Goal: Information Seeking & Learning: Learn about a topic

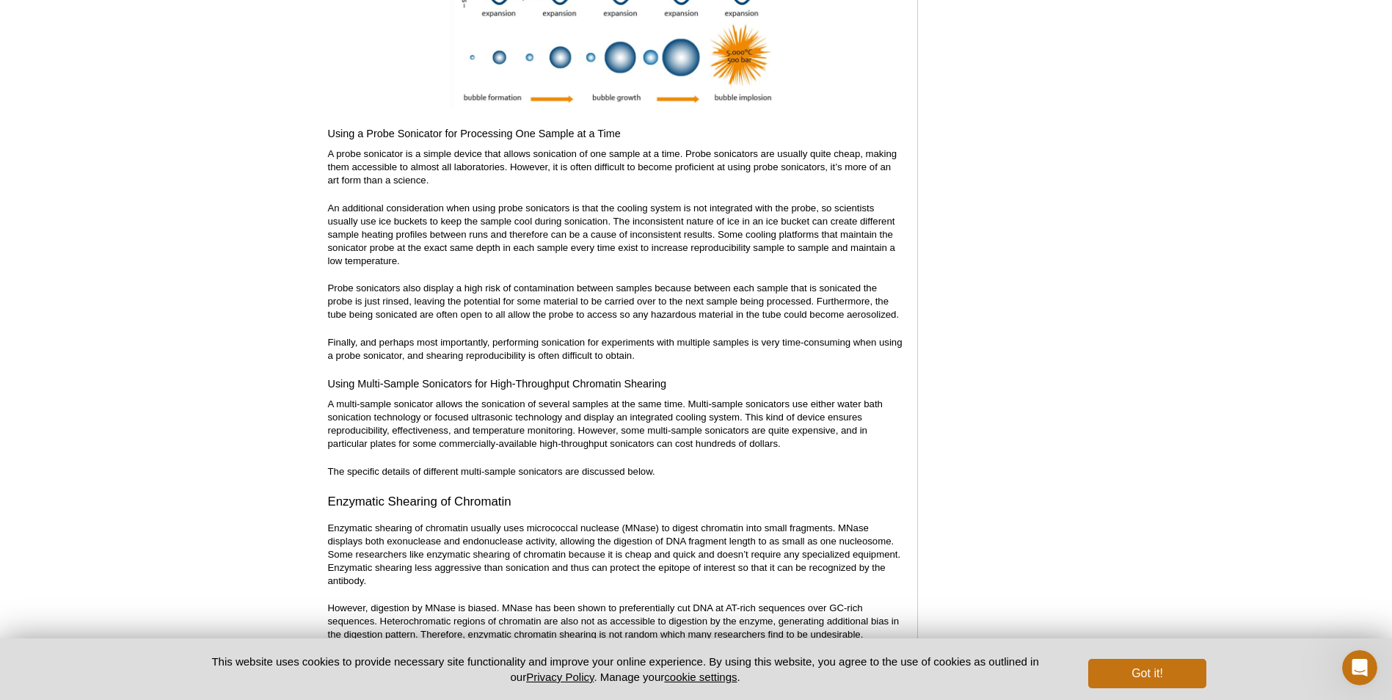
click at [455, 149] on p "A probe sonicator is a simple device that allows sonication of one sample at a …" at bounding box center [615, 168] width 575 height 40
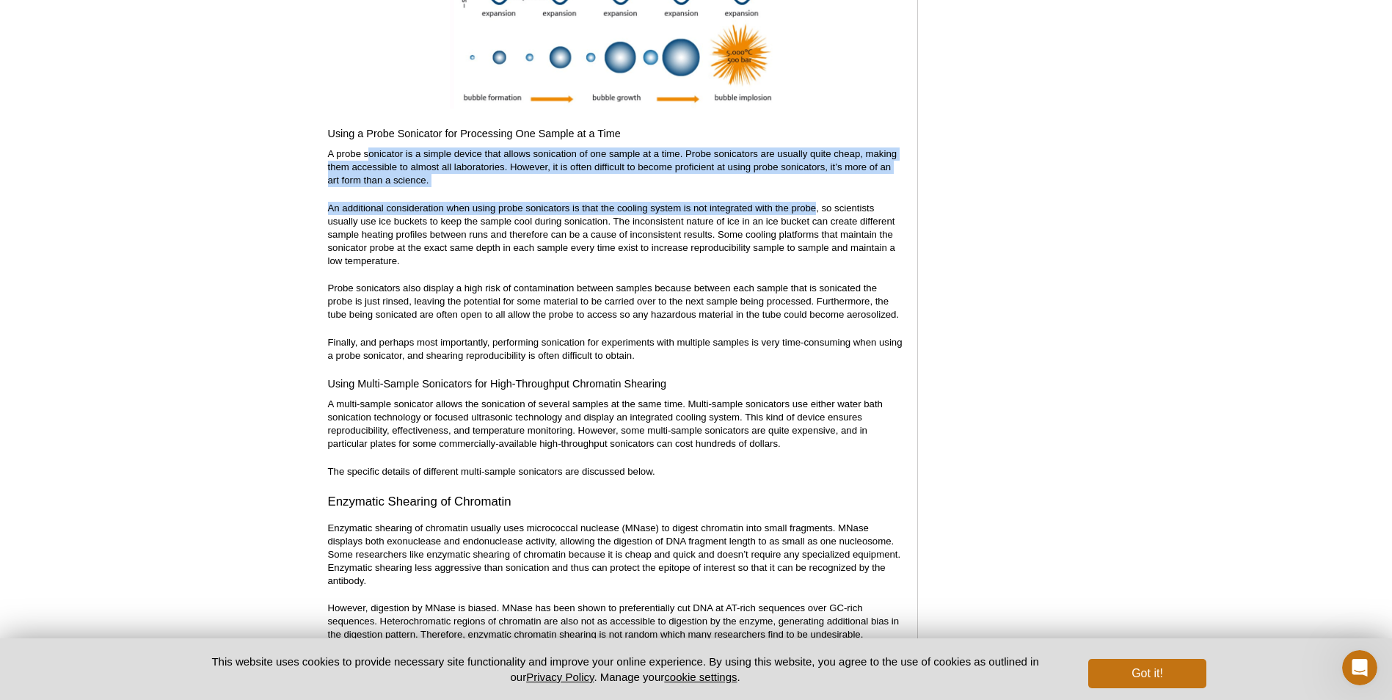
drag, startPoint x: 371, startPoint y: 140, endPoint x: 816, endPoint y: 179, distance: 447.2
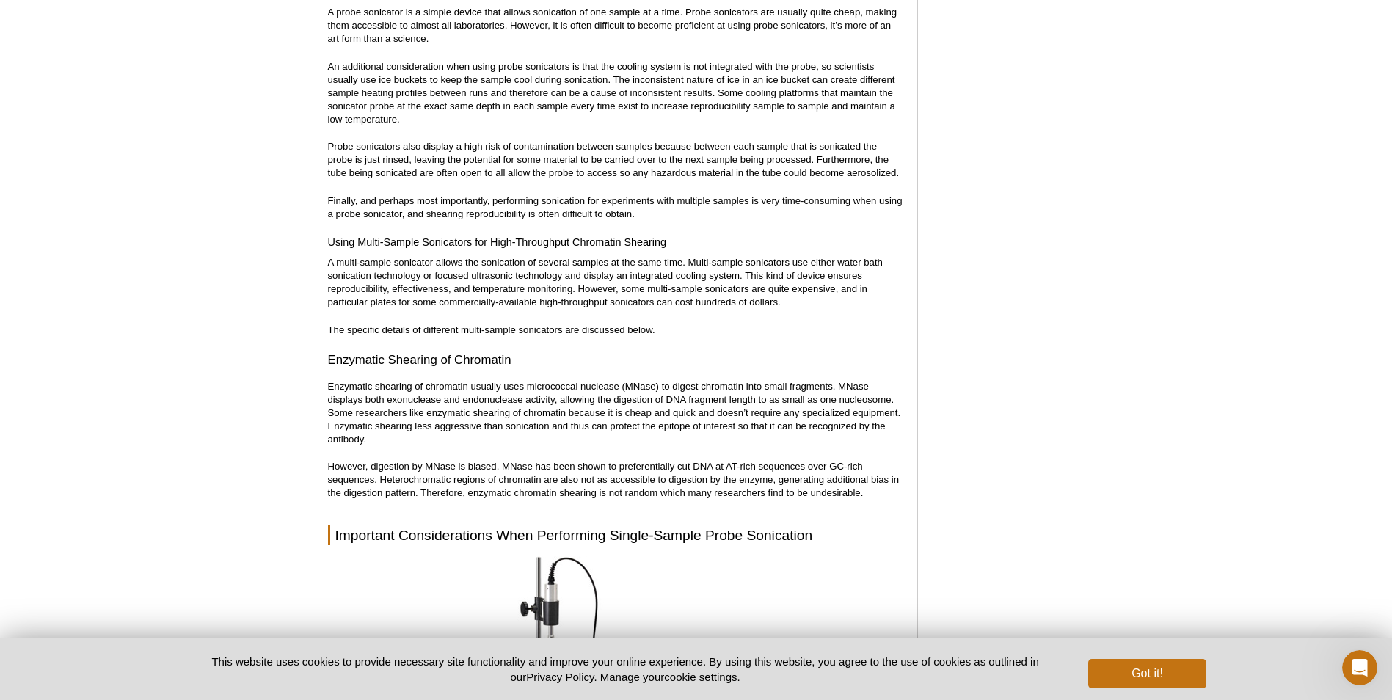
scroll to position [3905, 0]
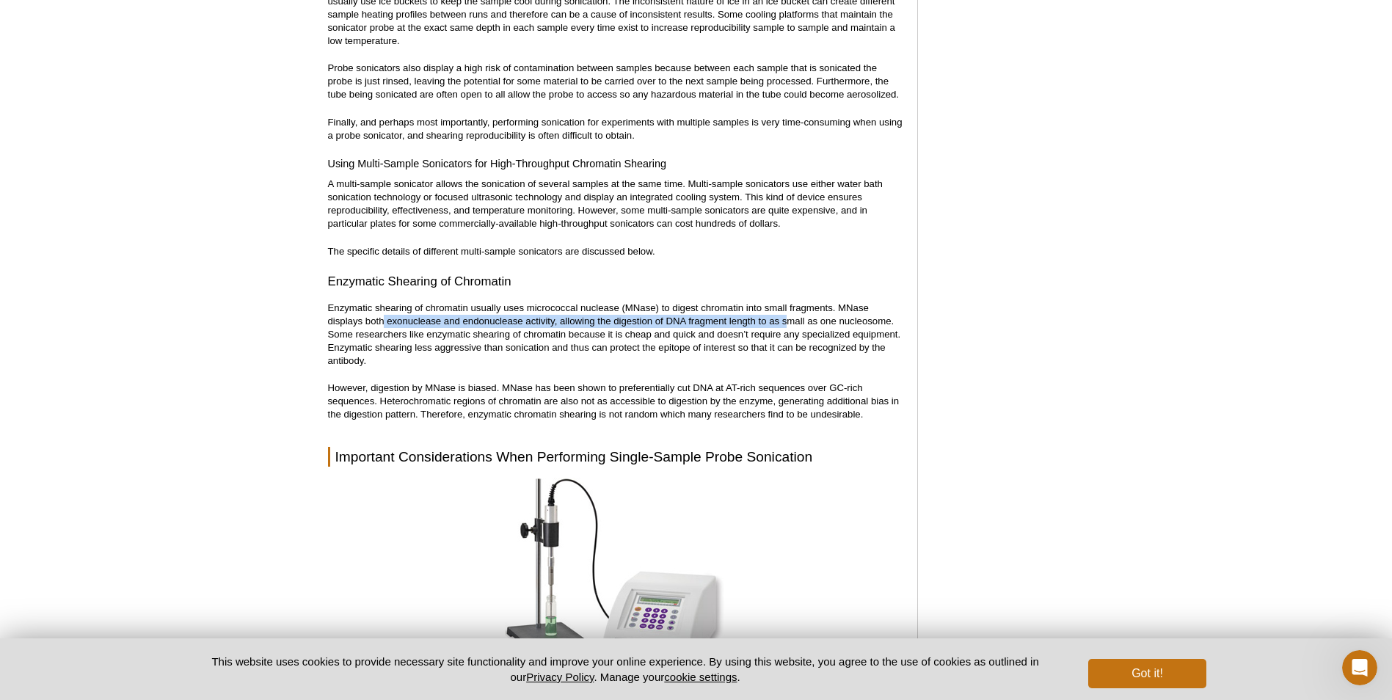
drag, startPoint x: 383, startPoint y: 302, endPoint x: 788, endPoint y: 308, distance: 405.2
click at [788, 308] on p "Enzymatic shearing of chromatin usually uses micrococcal nuclease (MNase) to di…" at bounding box center [615, 335] width 575 height 66
drag, startPoint x: 788, startPoint y: 308, endPoint x: 719, endPoint y: 334, distance: 74.6
click at [719, 334] on p "Enzymatic shearing of chromatin usually uses micrococcal nuclease (MNase) to di…" at bounding box center [615, 335] width 575 height 66
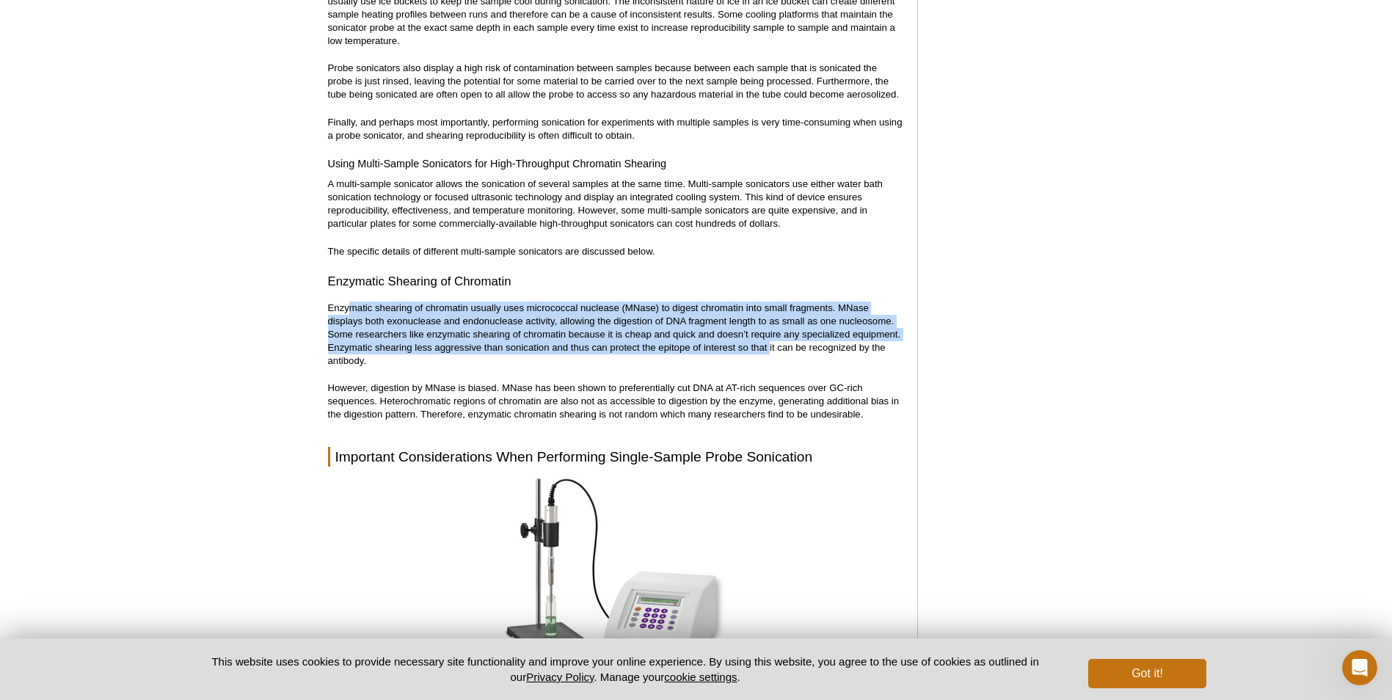
drag, startPoint x: 649, startPoint y: 335, endPoint x: 349, endPoint y: 282, distance: 304.9
click at [349, 282] on div "<< Back to MOTIFvations Blog Home Page Complete Guide to Sonication of Chromati…" at bounding box center [615, 570] width 575 height 8679
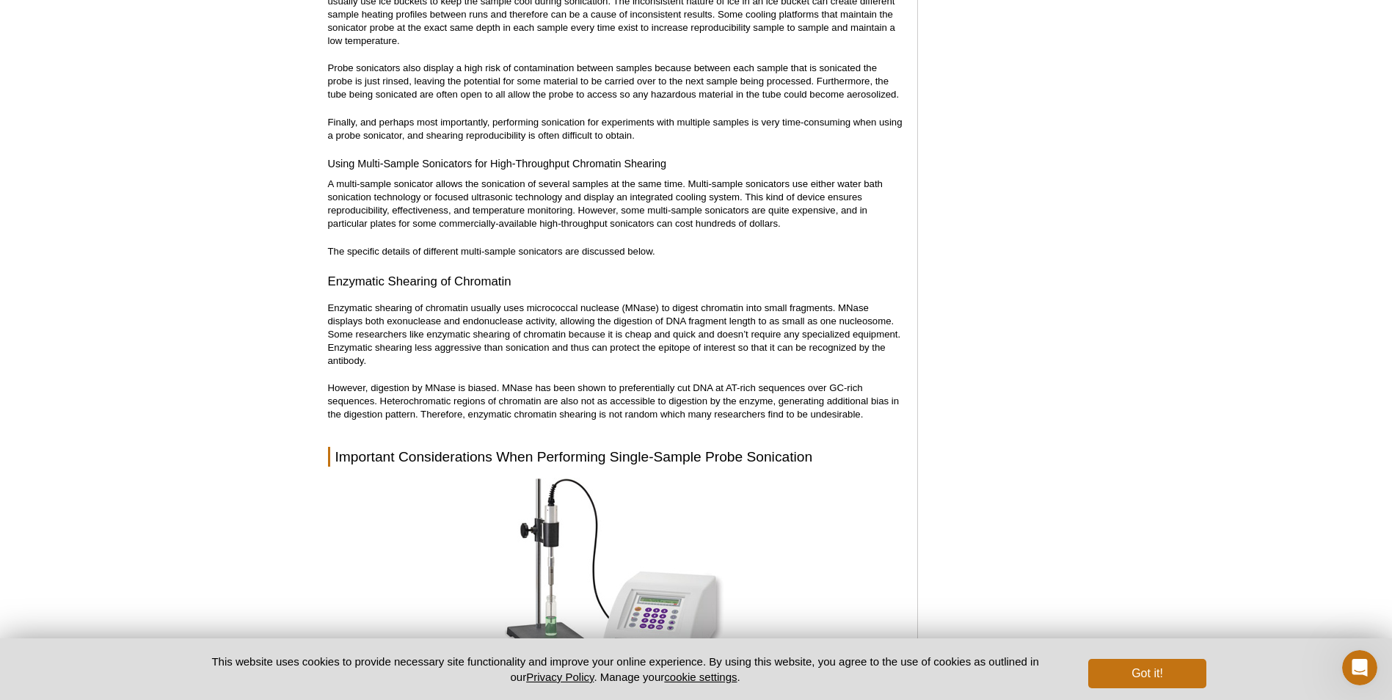
click at [345, 286] on div "<< Back to MOTIFvations Blog Home Page Complete Guide to Sonication of Chromati…" at bounding box center [615, 570] width 575 height 8679
drag, startPoint x: 345, startPoint y: 316, endPoint x: 601, endPoint y: 316, distance: 256.2
click at [601, 316] on p "Enzymatic shearing of chromatin usually uses micrococcal nuclease (MNase) to di…" at bounding box center [615, 335] width 575 height 66
drag, startPoint x: 601, startPoint y: 316, endPoint x: 601, endPoint y: 340, distance: 24.2
click at [601, 340] on p "Enzymatic shearing of chromatin usually uses micrococcal nuclease (MNase) to di…" at bounding box center [615, 335] width 575 height 66
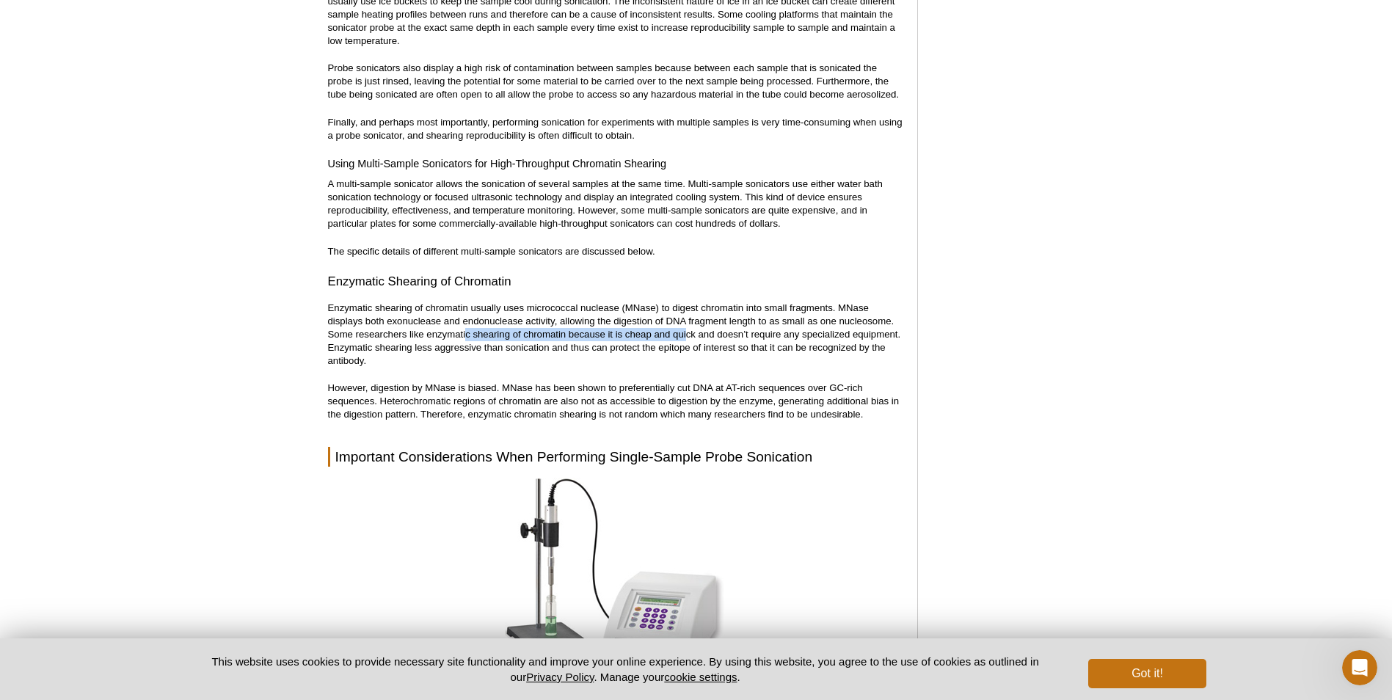
drag, startPoint x: 465, startPoint y: 322, endPoint x: 686, endPoint y: 324, distance: 221.7
click at [686, 324] on p "Enzymatic shearing of chromatin usually uses micrococcal nuclease (MNase) to di…" at bounding box center [615, 335] width 575 height 66
drag, startPoint x: 686, startPoint y: 324, endPoint x: 690, endPoint y: 340, distance: 15.8
click at [690, 341] on p "Enzymatic shearing of chromatin usually uses micrococcal nuclease (MNase) to di…" at bounding box center [615, 335] width 575 height 66
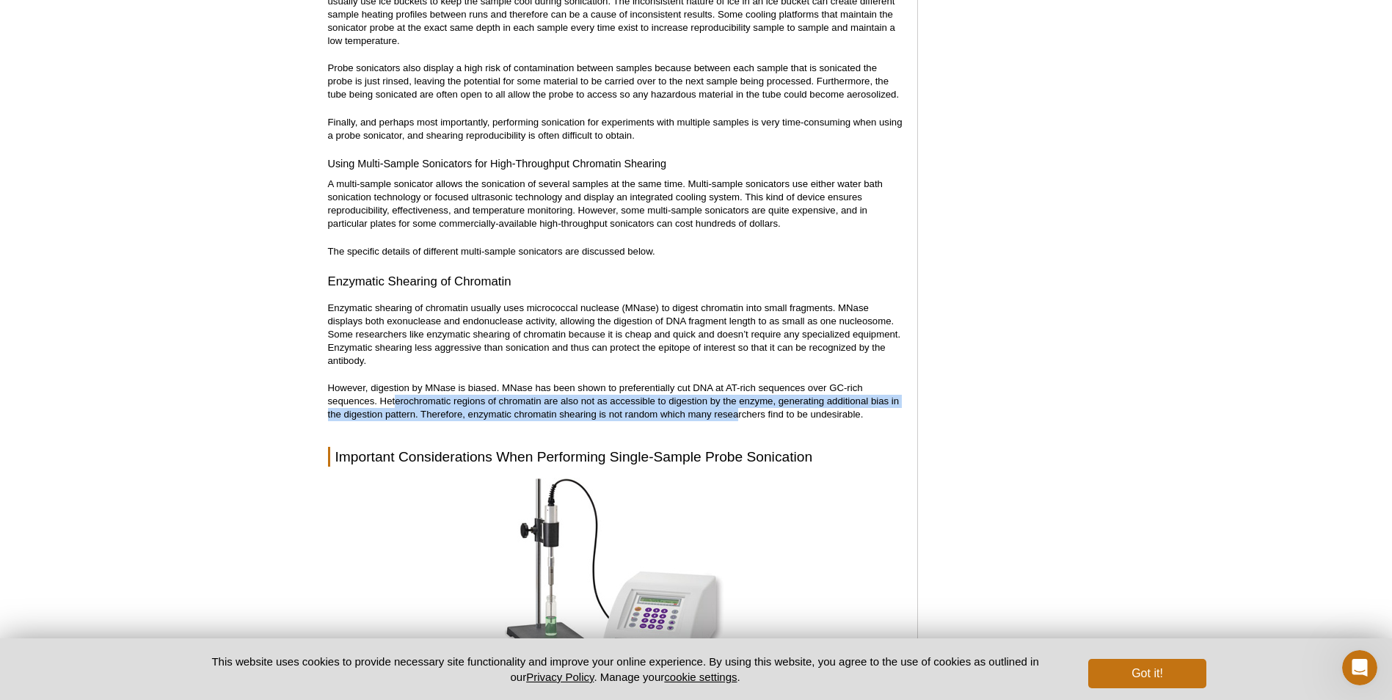
drag, startPoint x: 456, startPoint y: 382, endPoint x: 737, endPoint y: 404, distance: 282.0
click at [737, 404] on p "However, digestion by MNase is biased. MNase has been shown to preferentially c…" at bounding box center [615, 402] width 575 height 40
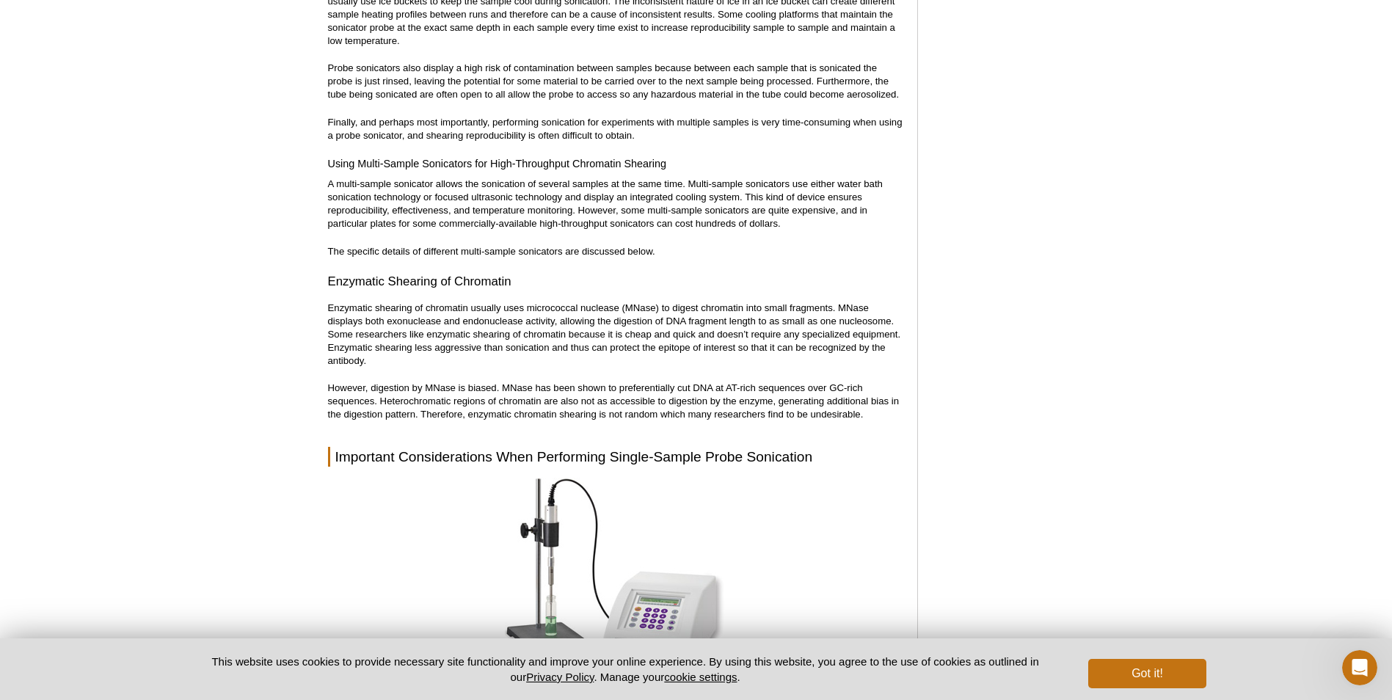
drag, startPoint x: 737, startPoint y: 404, endPoint x: 738, endPoint y: 415, distance: 11.0
click at [738, 415] on div "<< Back to MOTIFvations Blog Home Page Complete Guide to Sonication of Chromati…" at bounding box center [615, 570] width 575 height 8679
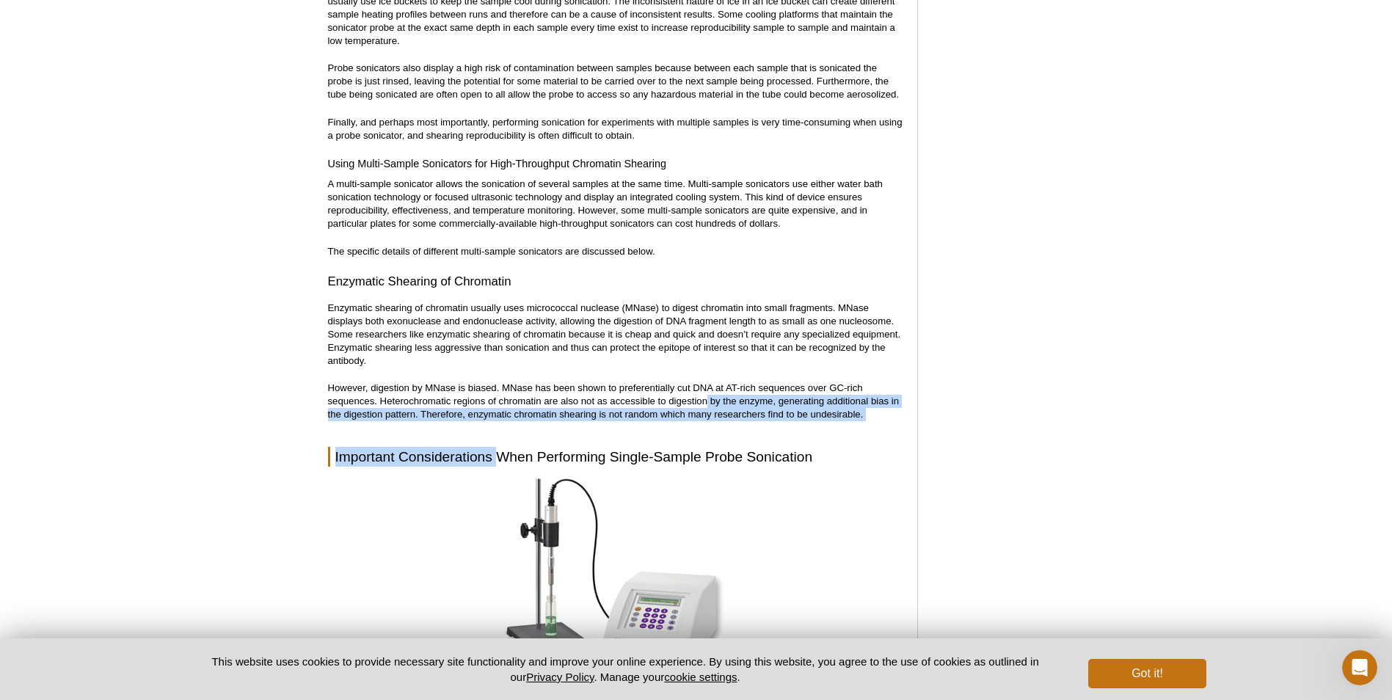
drag, startPoint x: 708, startPoint y: 390, endPoint x: 501, endPoint y: 420, distance: 209.2
click at [501, 420] on div "<< Back to MOTIFvations Blog Home Page Complete Guide to Sonication of Chromati…" at bounding box center [615, 570] width 575 height 8679
click at [402, 398] on p "However, digestion by MNase is biased. MNase has been shown to preferentially c…" at bounding box center [615, 402] width 575 height 40
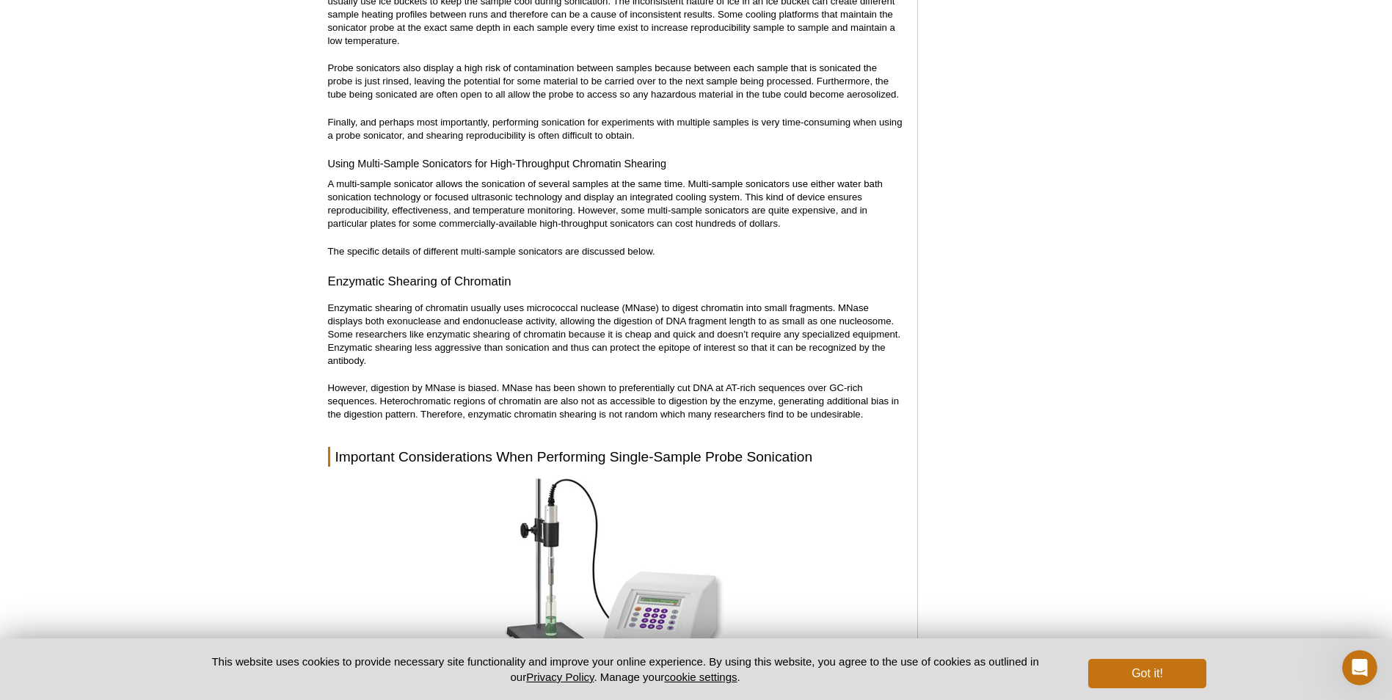
click at [447, 382] on p "However, digestion by MNase is biased. MNase has been shown to preferentially c…" at bounding box center [615, 402] width 575 height 40
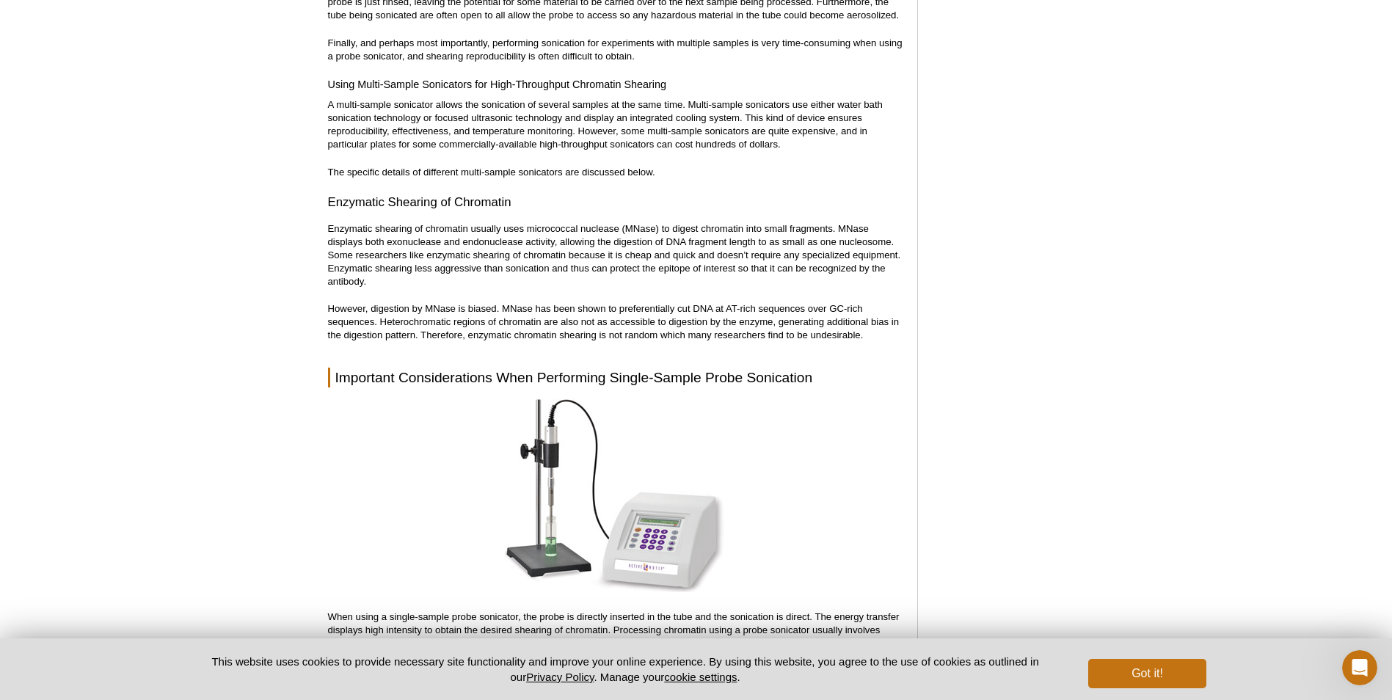
scroll to position [4198, 0]
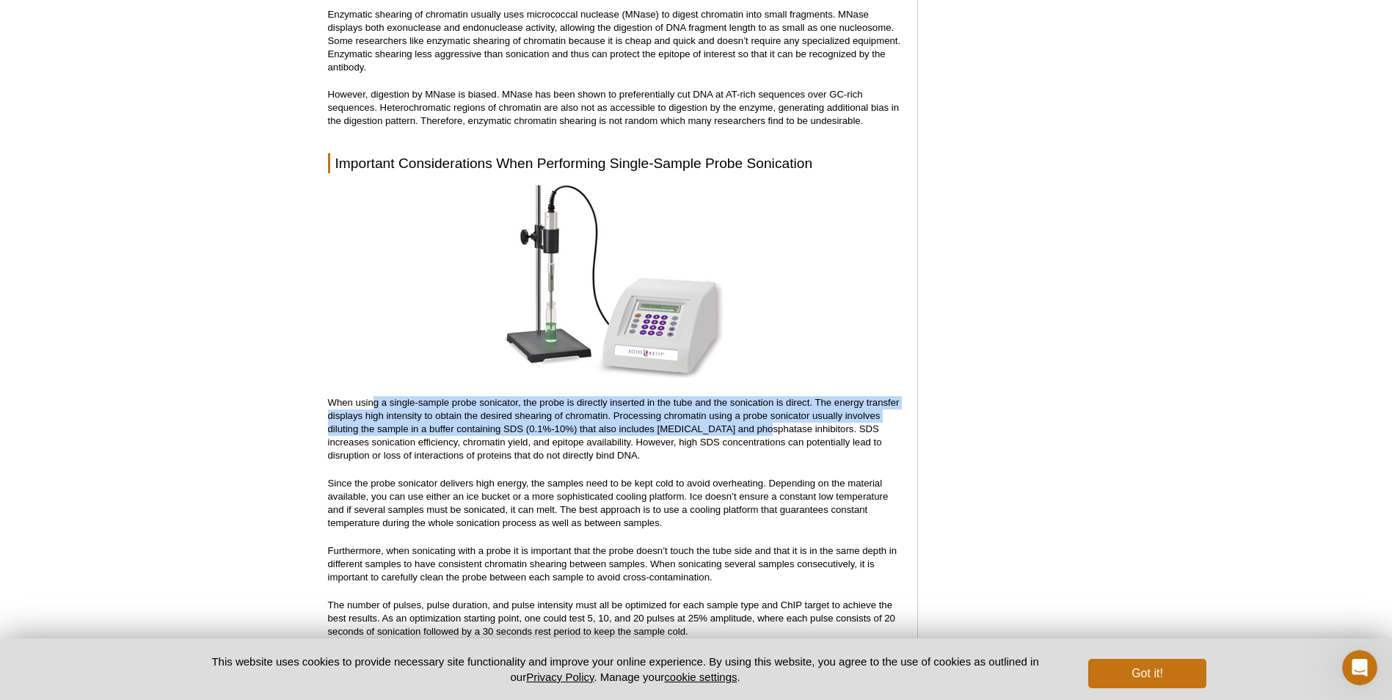
drag, startPoint x: 376, startPoint y: 384, endPoint x: 760, endPoint y: 410, distance: 385.5
click at [760, 410] on p "When using a single-sample probe sonicator, the probe is directly inserted in t…" at bounding box center [615, 429] width 575 height 66
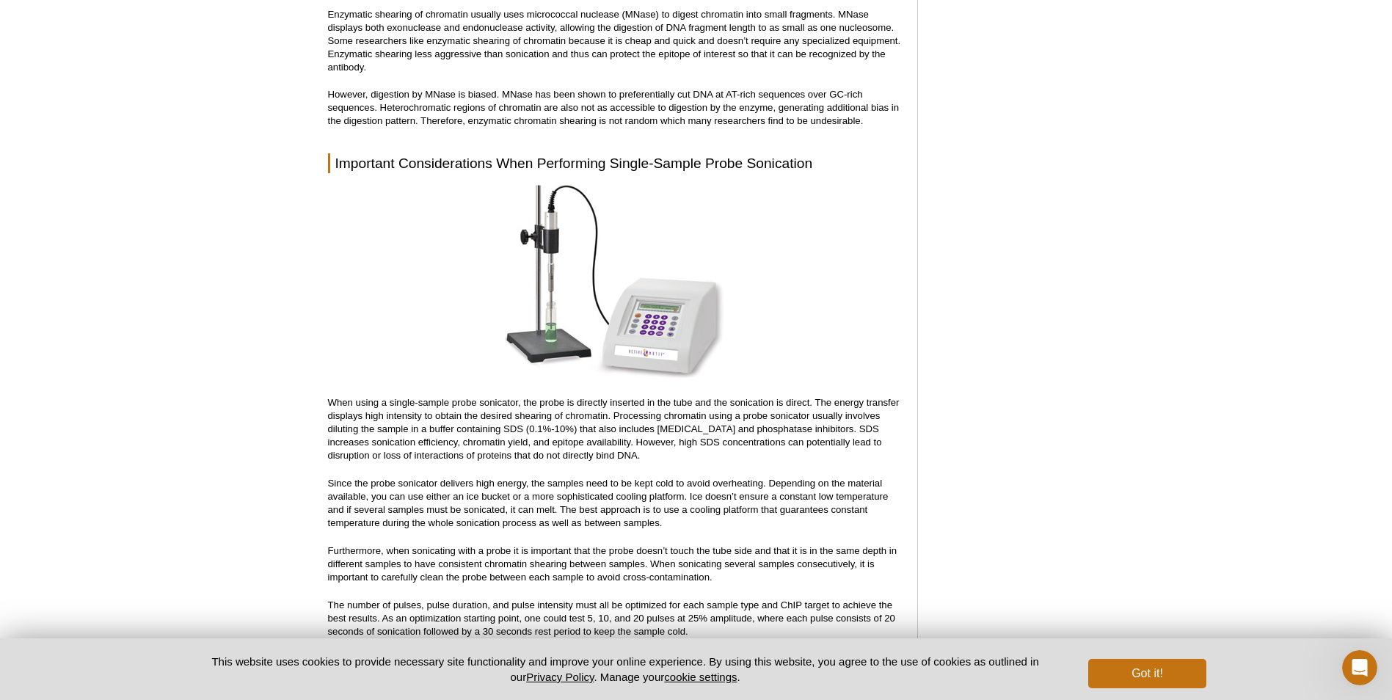
drag, startPoint x: 760, startPoint y: 410, endPoint x: 763, endPoint y: 424, distance: 13.5
click at [763, 424] on p "When using a single-sample probe sonicator, the probe is directly inserted in t…" at bounding box center [615, 429] width 575 height 66
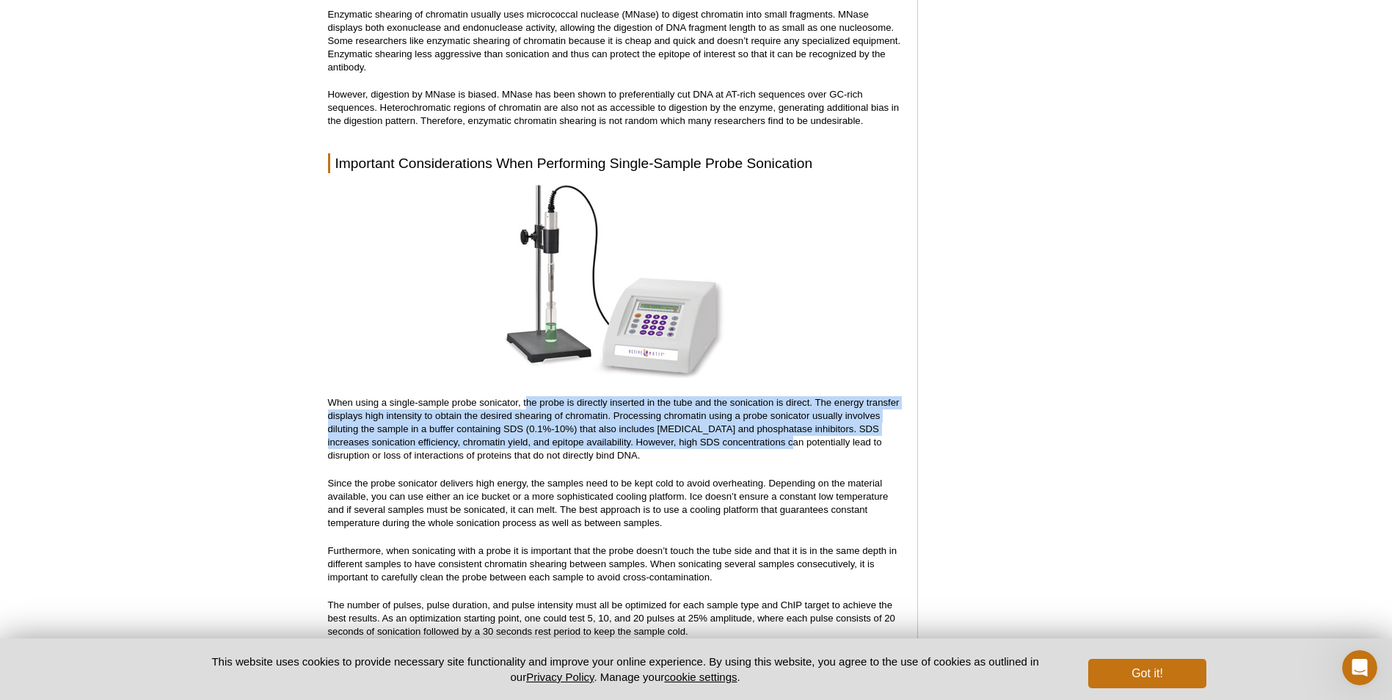
drag, startPoint x: 778, startPoint y: 426, endPoint x: 527, endPoint y: 383, distance: 254.6
click at [527, 396] on p "When using a single-sample probe sonicator, the probe is directly inserted in t…" at bounding box center [615, 429] width 575 height 66
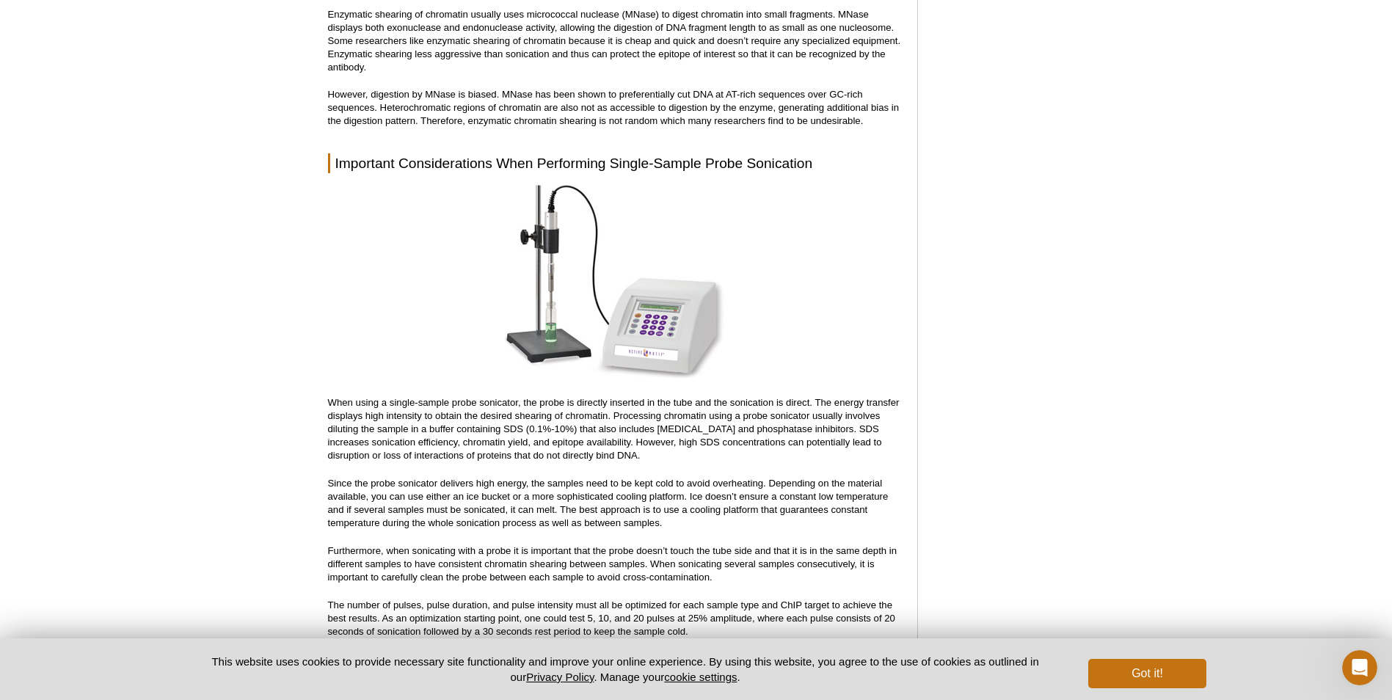
drag, startPoint x: 527, startPoint y: 383, endPoint x: 472, endPoint y: 393, distance: 56.0
click at [472, 396] on p "When using a single-sample probe sonicator, the probe is directly inserted in t…" at bounding box center [615, 429] width 575 height 66
drag, startPoint x: 360, startPoint y: 403, endPoint x: 808, endPoint y: 404, distance: 448.5
click at [808, 404] on div "<< Back to MOTIFvations Blog Home Page Complete Guide to Sonication of Chromati…" at bounding box center [627, 280] width 612 height 8703
drag, startPoint x: 808, startPoint y: 404, endPoint x: 807, endPoint y: 437, distance: 33.8
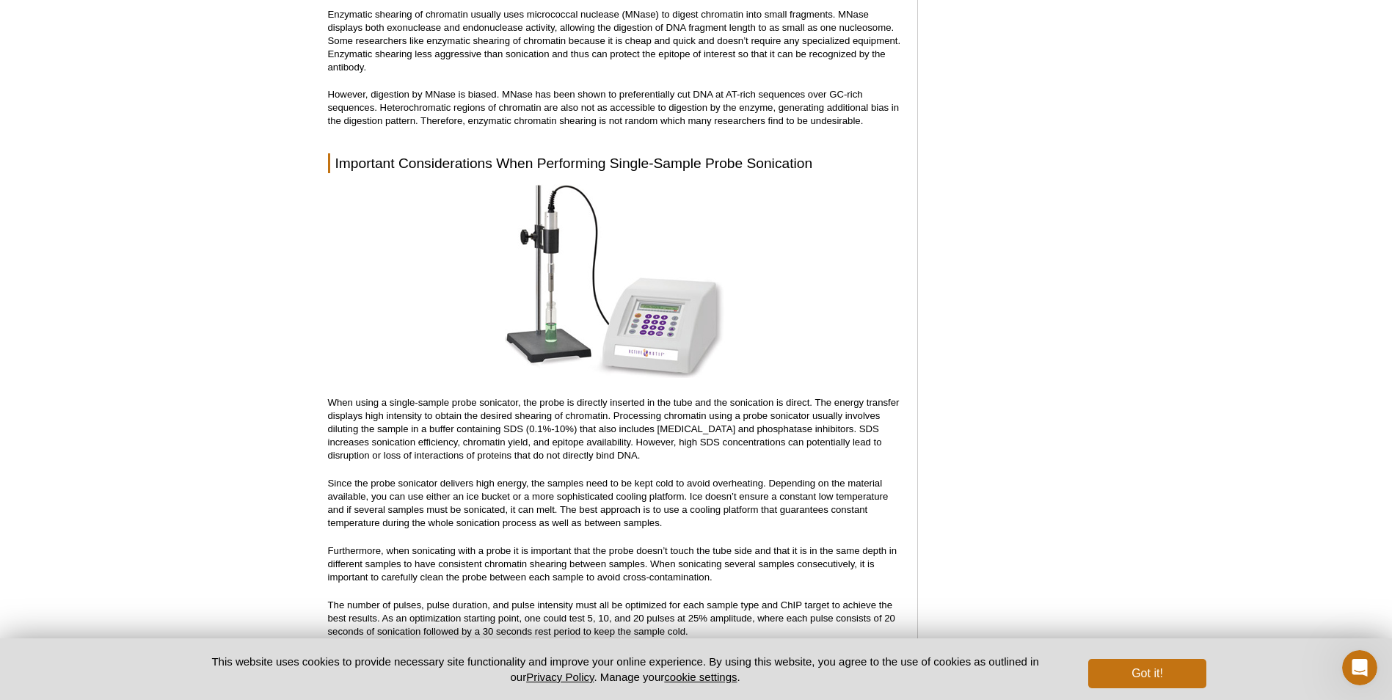
click at [807, 437] on p "When using a single-sample probe sonicator, the probe is directly inserted in t…" at bounding box center [615, 429] width 575 height 66
drag, startPoint x: 349, startPoint y: 468, endPoint x: 760, endPoint y: 463, distance: 411.1
click at [760, 463] on div "<< Back to MOTIFvations Blog Home Page Complete Guide to Sonication of Chromati…" at bounding box center [615, 276] width 575 height 8679
click at [417, 487] on p "Since the probe sonicator delivers high energy, the samples need to be kept col…" at bounding box center [615, 503] width 575 height 53
drag, startPoint x: 511, startPoint y: 463, endPoint x: 802, endPoint y: 463, distance: 291.4
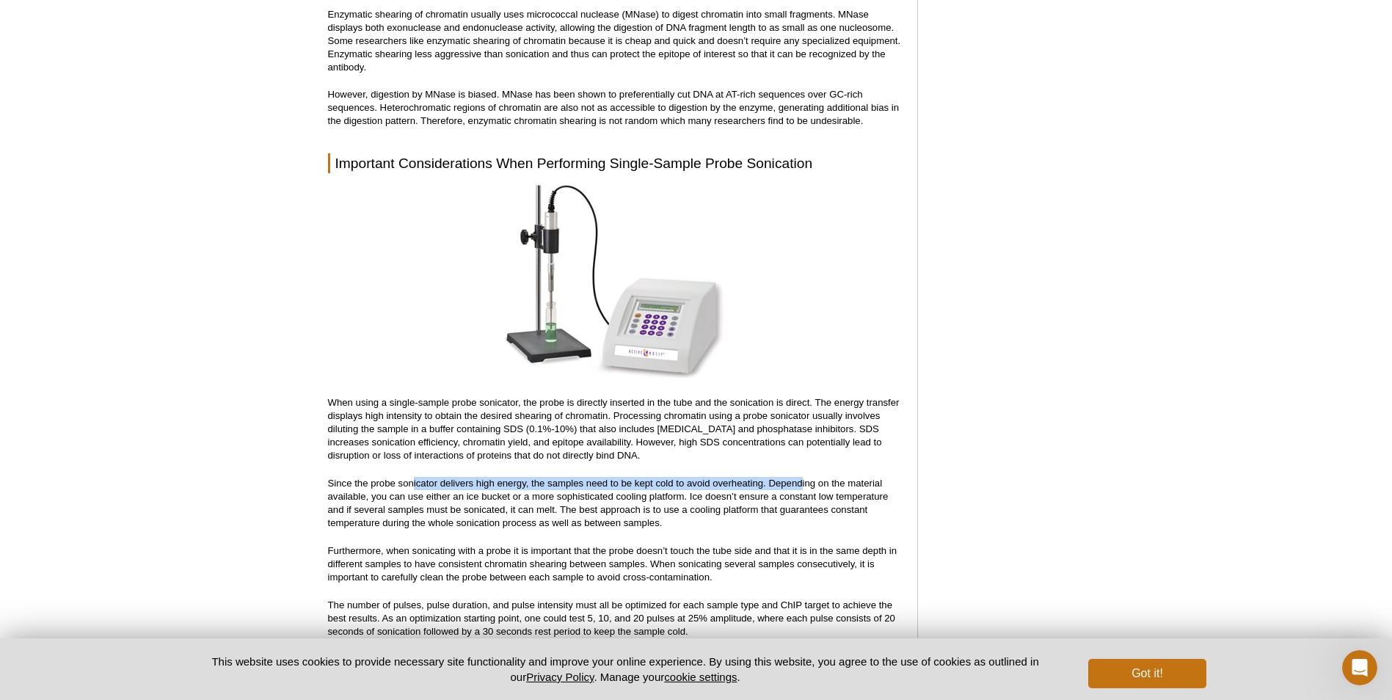
click at [802, 463] on div "<< Back to MOTIFvations Blog Home Page Complete Guide to Sonication of Chromati…" at bounding box center [615, 276] width 575 height 8679
drag, startPoint x: 802, startPoint y: 463, endPoint x: 713, endPoint y: 488, distance: 93.0
click at [713, 488] on p "Since the probe sonicator delivers high energy, the samples need to be kept col…" at bounding box center [615, 503] width 575 height 53
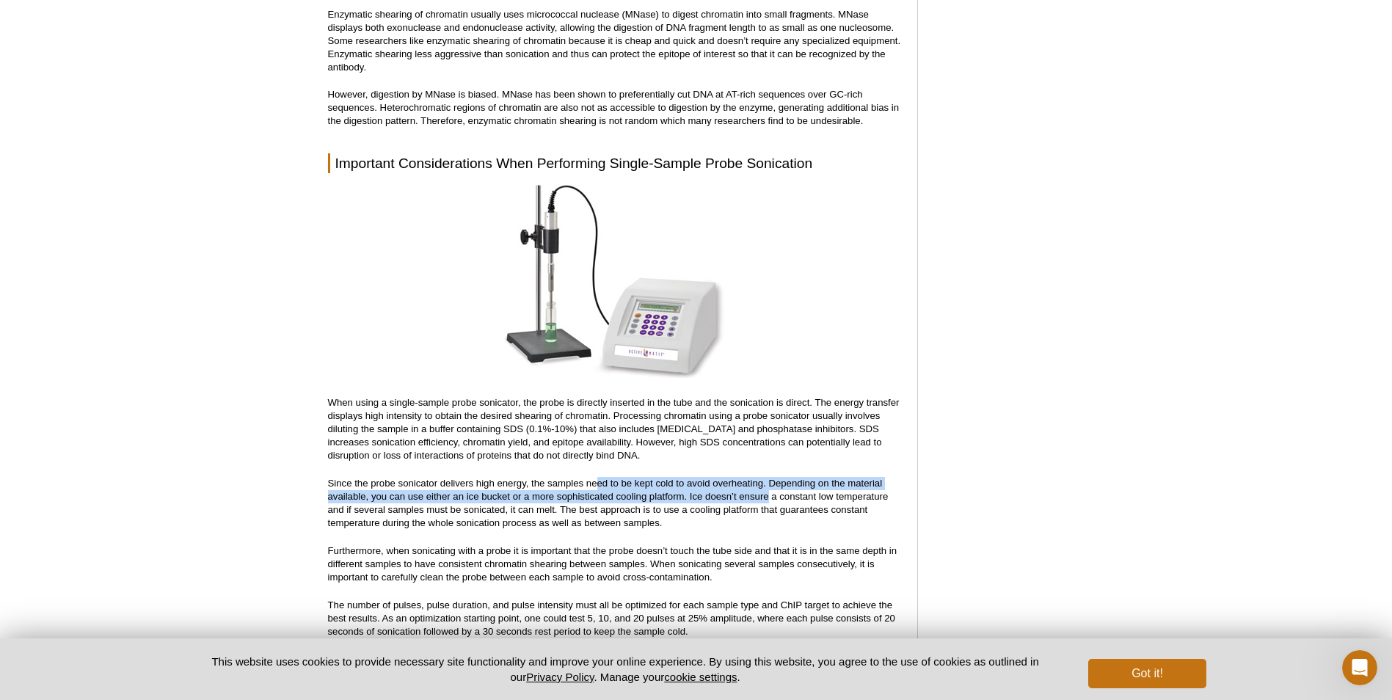
drag, startPoint x: 771, startPoint y: 488, endPoint x: 597, endPoint y: 473, distance: 174.6
click at [597, 477] on p "Since the probe sonicator delivers high energy, the samples need to be kept col…" at bounding box center [615, 503] width 575 height 53
click at [393, 481] on p "Since the probe sonicator delivers high energy, the samples need to be kept col…" at bounding box center [615, 503] width 575 height 53
drag, startPoint x: 497, startPoint y: 485, endPoint x: 745, endPoint y: 487, distance: 248.1
click at [745, 487] on p "Since the probe sonicator delivers high energy, the samples need to be kept col…" at bounding box center [615, 503] width 575 height 53
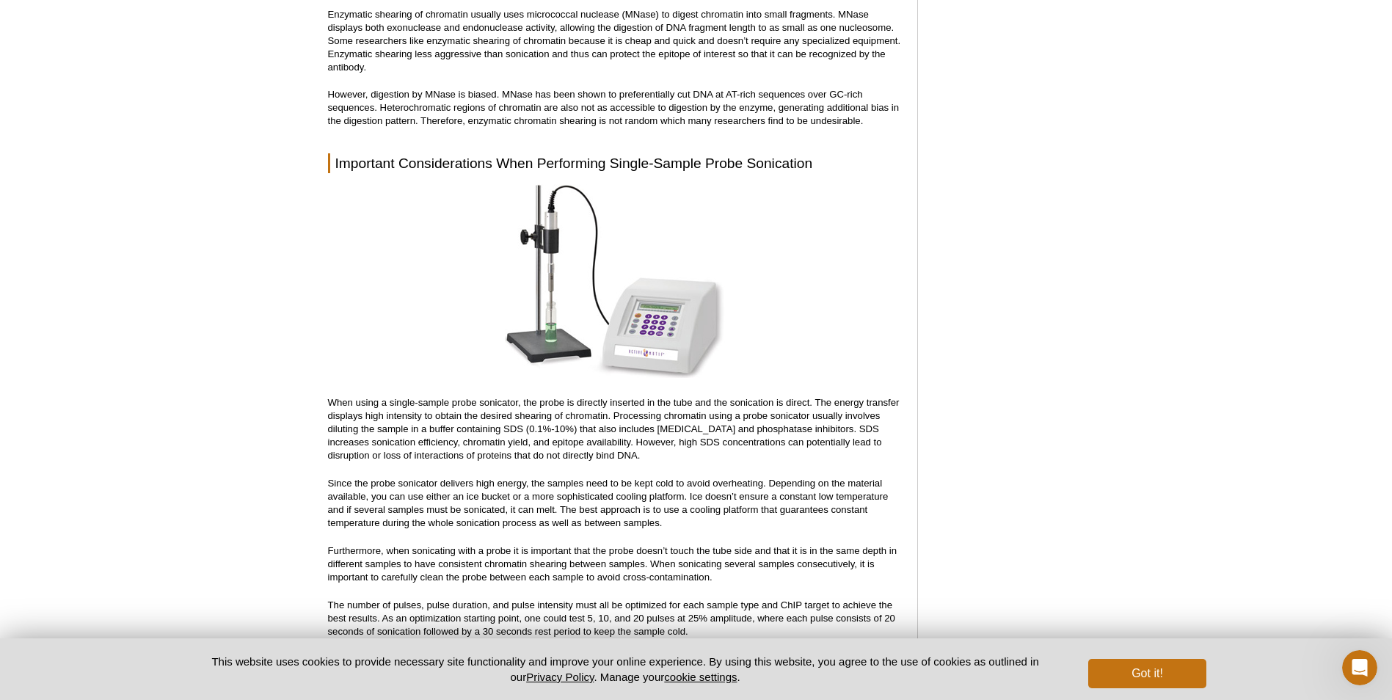
drag, startPoint x: 745, startPoint y: 487, endPoint x: 672, endPoint y: 513, distance: 77.3
click at [672, 513] on p "Since the probe sonicator delivers high energy, the samples need to be kept col…" at bounding box center [615, 503] width 575 height 53
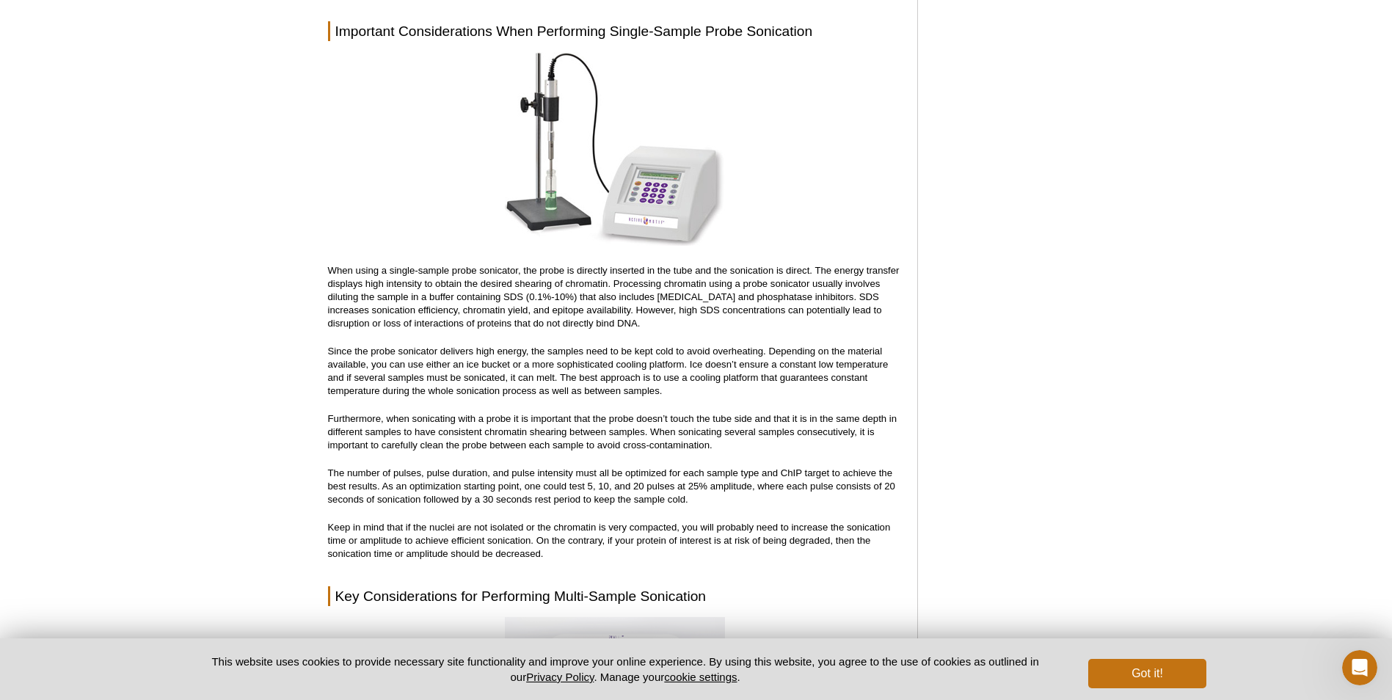
scroll to position [4345, 0]
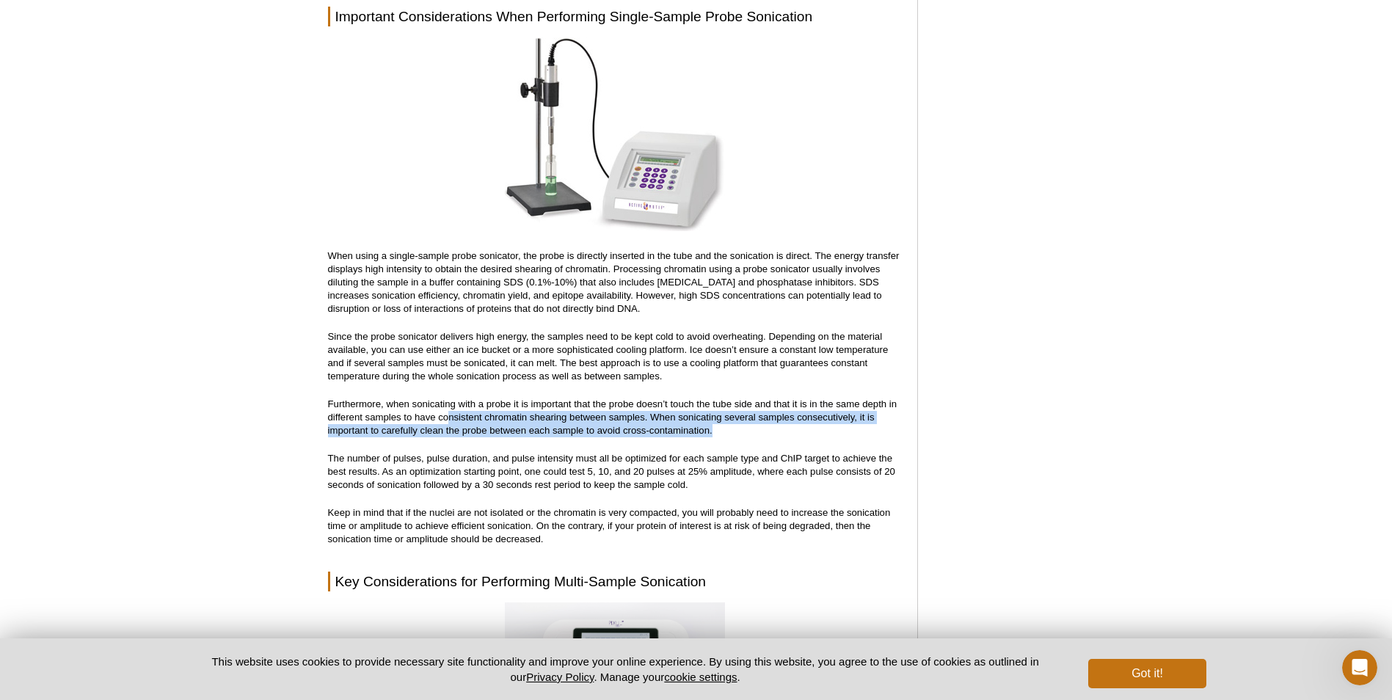
drag, startPoint x: 557, startPoint y: 398, endPoint x: 753, endPoint y: 413, distance: 196.6
click at [753, 413] on p "Furthermore, when sonicating with a probe it is important that the probe doesn’…" at bounding box center [615, 418] width 575 height 40
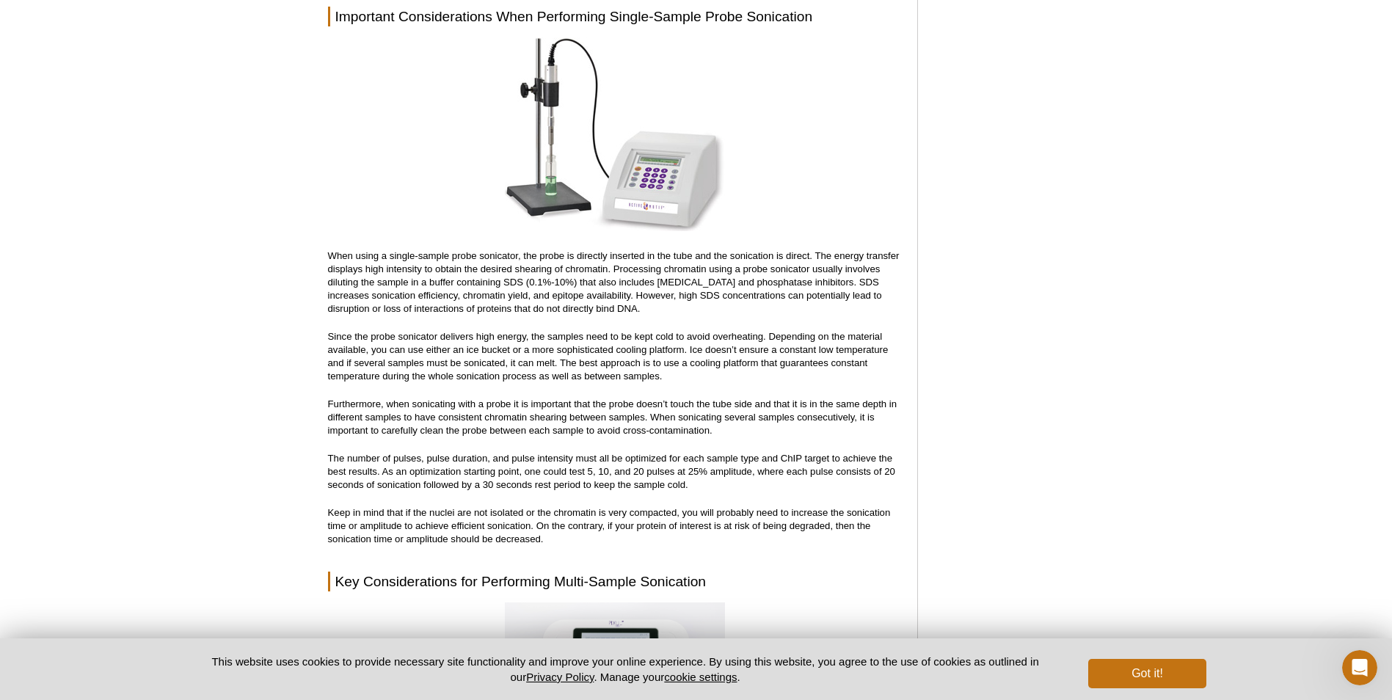
drag, startPoint x: 753, startPoint y: 413, endPoint x: 741, endPoint y: 427, distance: 18.2
click at [741, 427] on div "<< Back to MOTIFvations Blog Home Page Complete Guide to Sonication of Chromati…" at bounding box center [615, 130] width 575 height 8679
click at [746, 426] on div "<< Back to MOTIFvations Blog Home Page Complete Guide to Sonication of Chromati…" at bounding box center [615, 130] width 575 height 8679
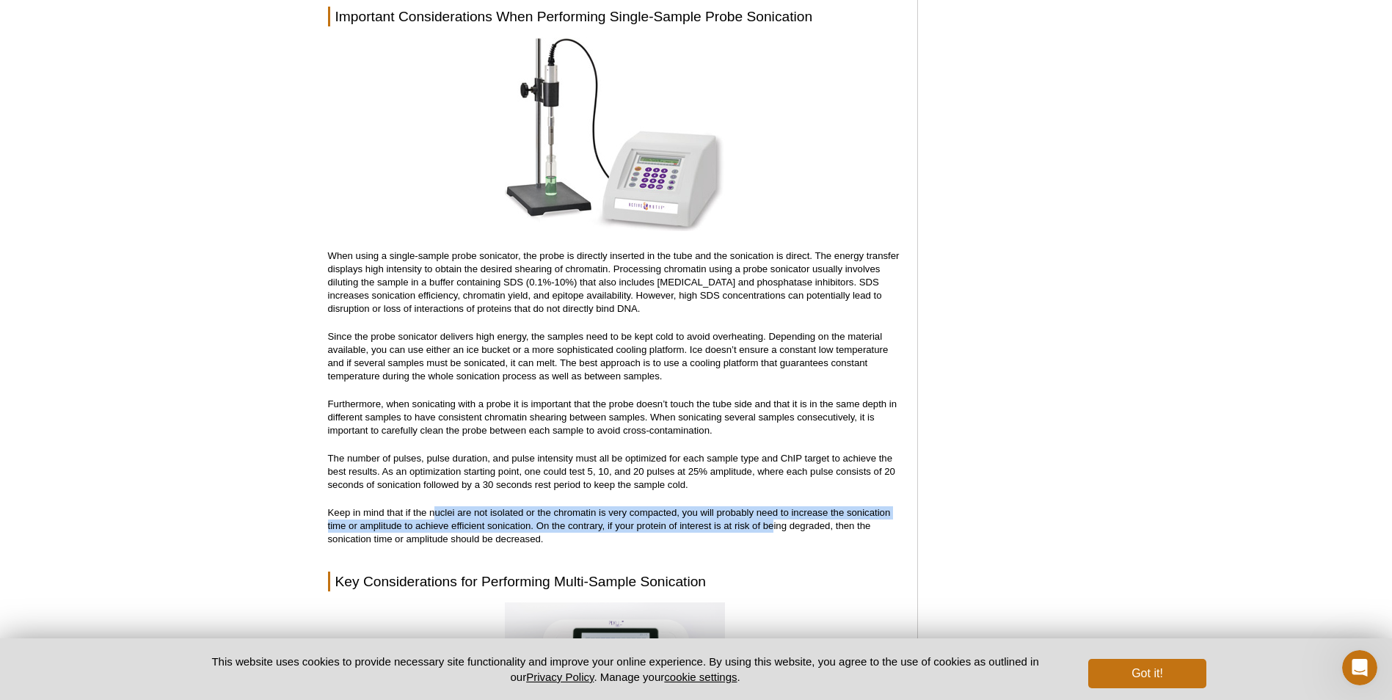
drag, startPoint x: 433, startPoint y: 500, endPoint x: 775, endPoint y: 506, distance: 342.1
click at [775, 506] on p "Keep in mind that if the nuclei are not isolated or the chromatin is very compa…" at bounding box center [615, 526] width 575 height 40
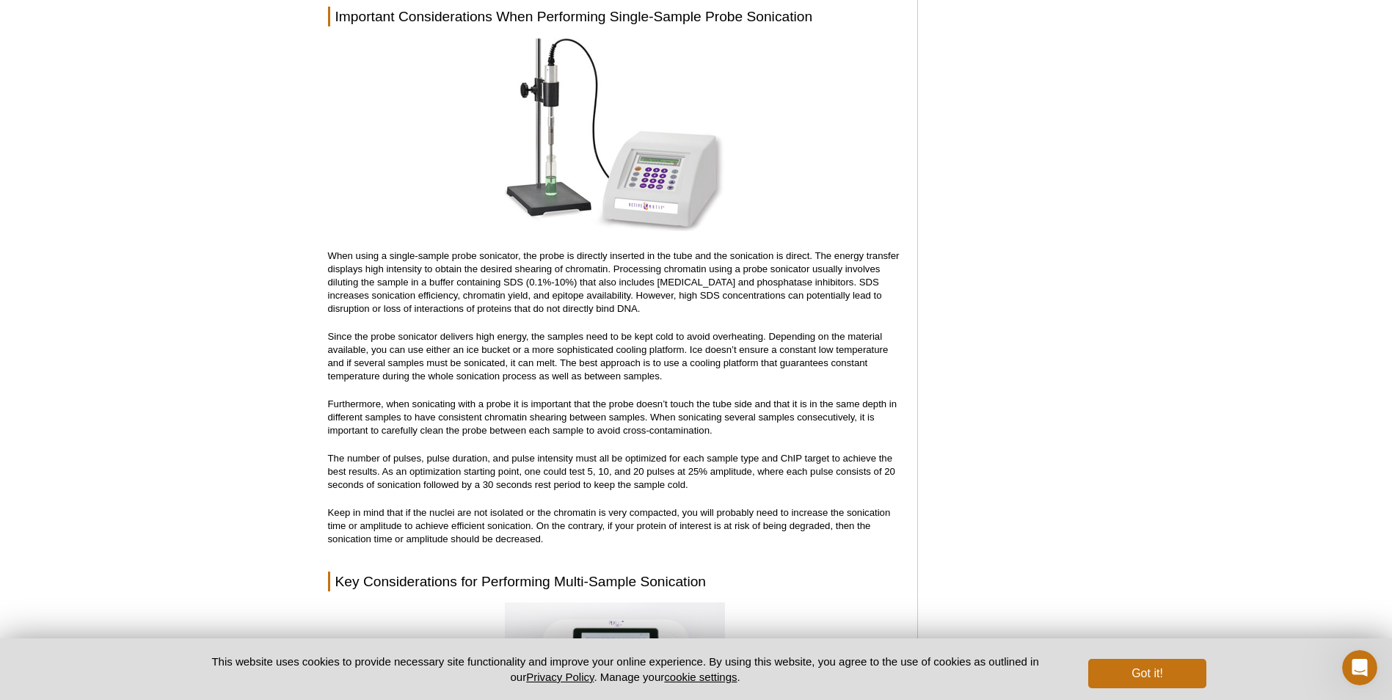
drag, startPoint x: 775, startPoint y: 506, endPoint x: 768, endPoint y: 542, distance: 36.6
click at [768, 542] on div "<< Back to MOTIFvations Blog Home Page Complete Guide to Sonication of Chromati…" at bounding box center [615, 130] width 575 height 8679
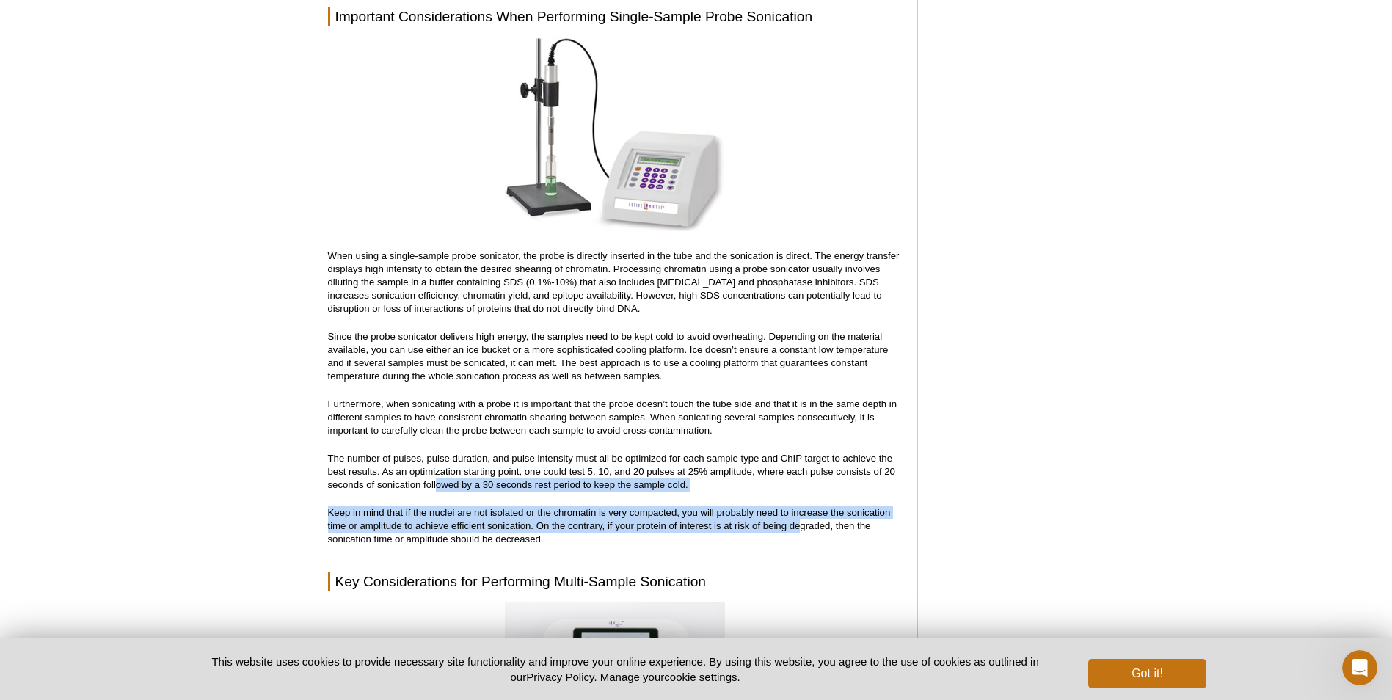
drag, startPoint x: 801, startPoint y: 515, endPoint x: 437, endPoint y: 468, distance: 367.1
click at [437, 468] on div "<< Back to MOTIFvations Blog Home Page Complete Guide to Sonication of Chromati…" at bounding box center [615, 130] width 575 height 8679
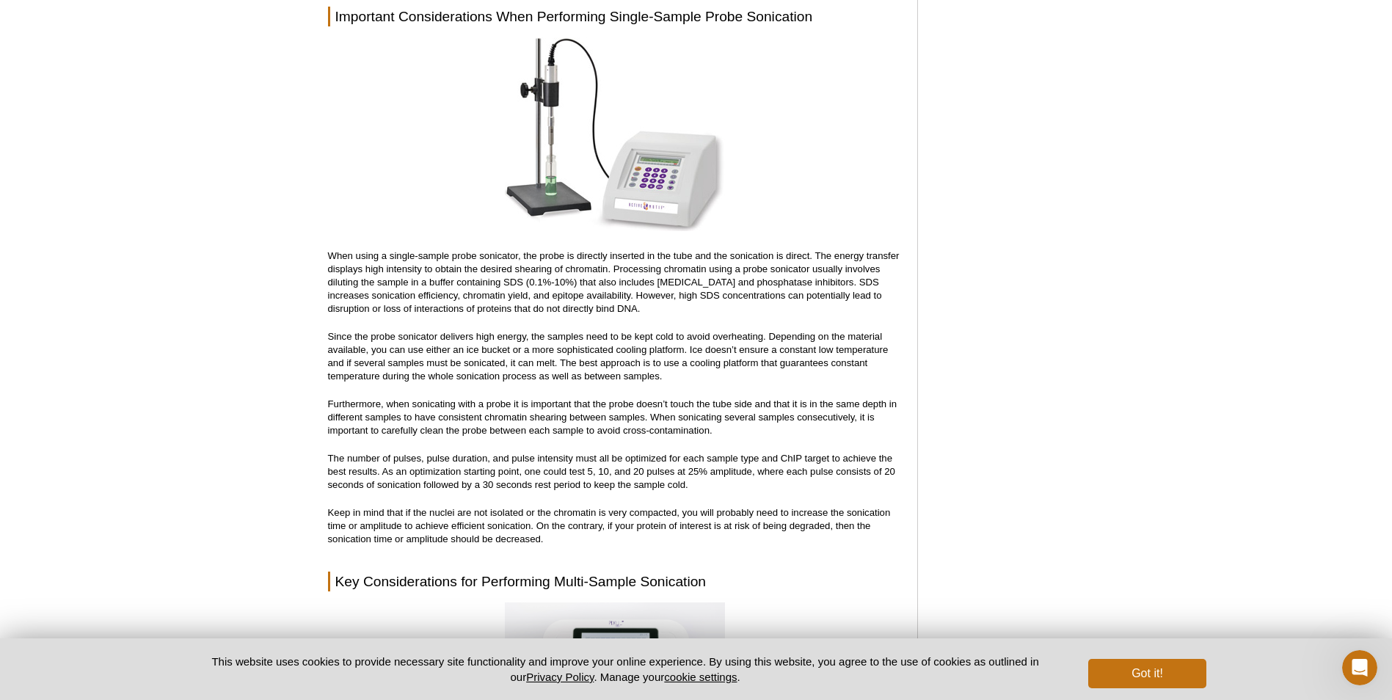
drag, startPoint x: 437, startPoint y: 468, endPoint x: 346, endPoint y: 467, distance: 90.3
click at [346, 467] on p "The number of pulses, pulse duration, and pulse intensity must all be optimized…" at bounding box center [615, 472] width 575 height 40
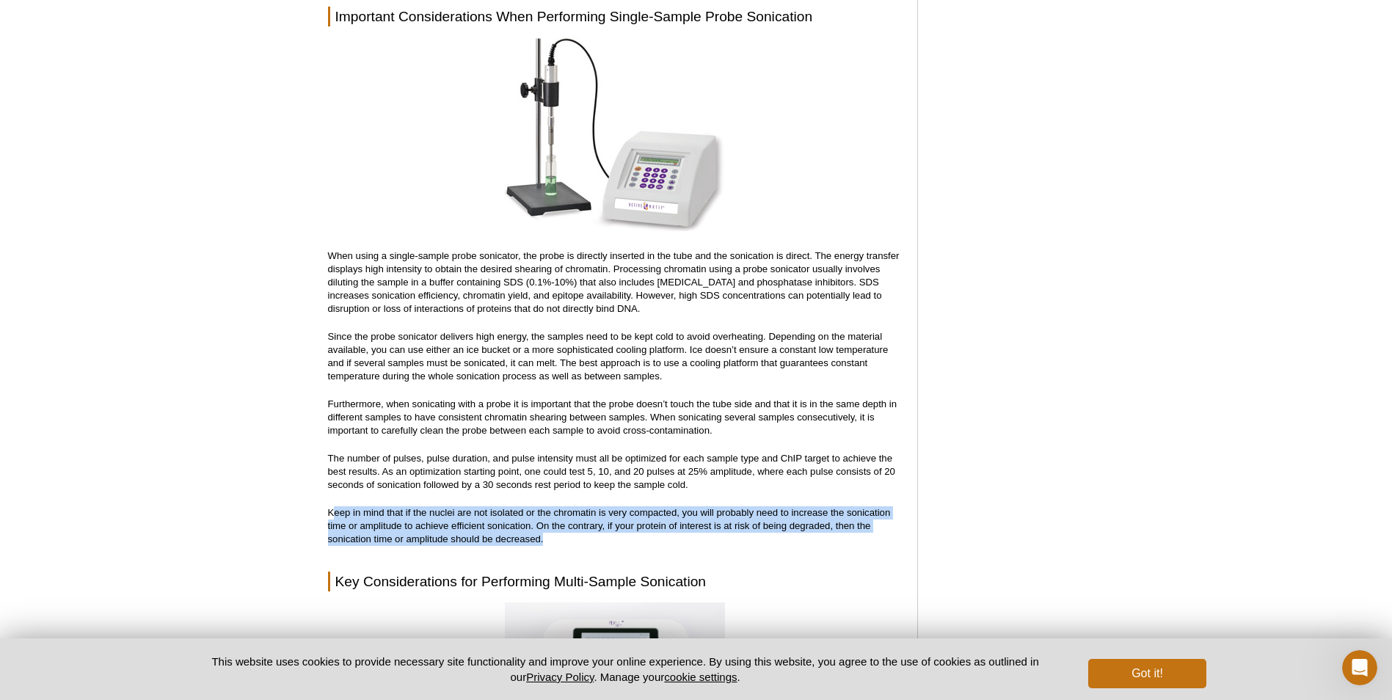
drag, startPoint x: 332, startPoint y: 501, endPoint x: 653, endPoint y: 521, distance: 320.7
click at [653, 521] on p "Keep in mind that if the nuclei are not isolated or the chromatin is very compa…" at bounding box center [615, 526] width 575 height 40
drag, startPoint x: 653, startPoint y: 521, endPoint x: 582, endPoint y: 532, distance: 71.3
click at [582, 532] on p "Keep in mind that if the nuclei are not isolated or the chromatin is very compa…" at bounding box center [615, 526] width 575 height 40
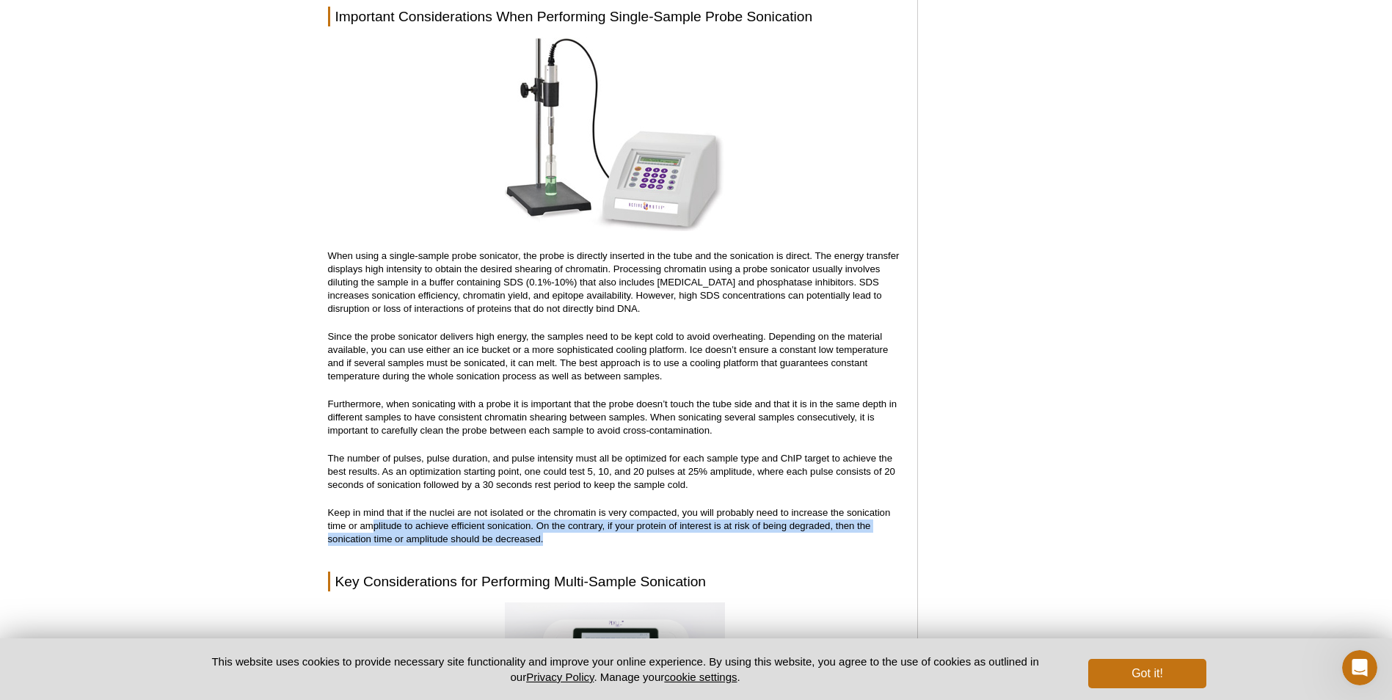
drag, startPoint x: 513, startPoint y: 520, endPoint x: 370, endPoint y: 514, distance: 143.3
click at [370, 514] on p "Keep in mind that if the nuclei are not isolated or the chromatin is very compa…" at bounding box center [615, 526] width 575 height 40
drag, startPoint x: 370, startPoint y: 514, endPoint x: 359, endPoint y: 520, distance: 12.8
click at [359, 520] on p "Keep in mind that if the nuclei are not isolated or the chromatin is very compa…" at bounding box center [615, 526] width 575 height 40
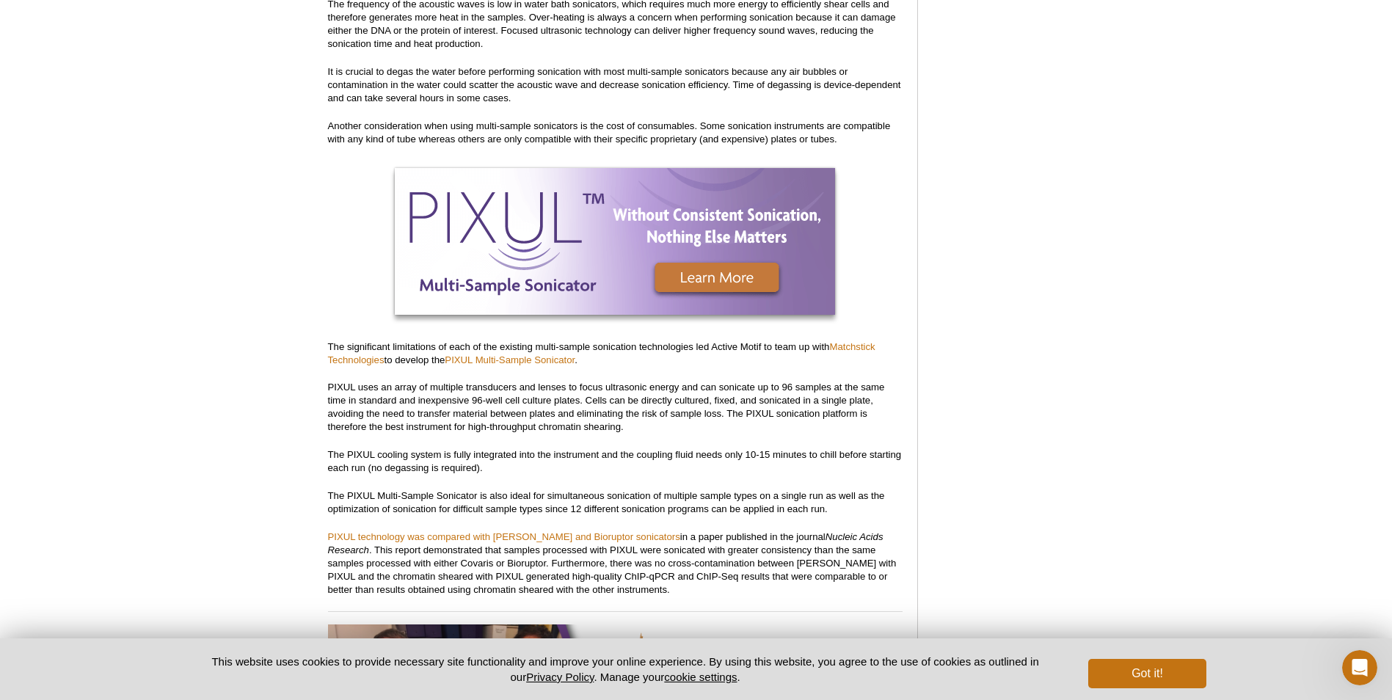
scroll to position [5446, 0]
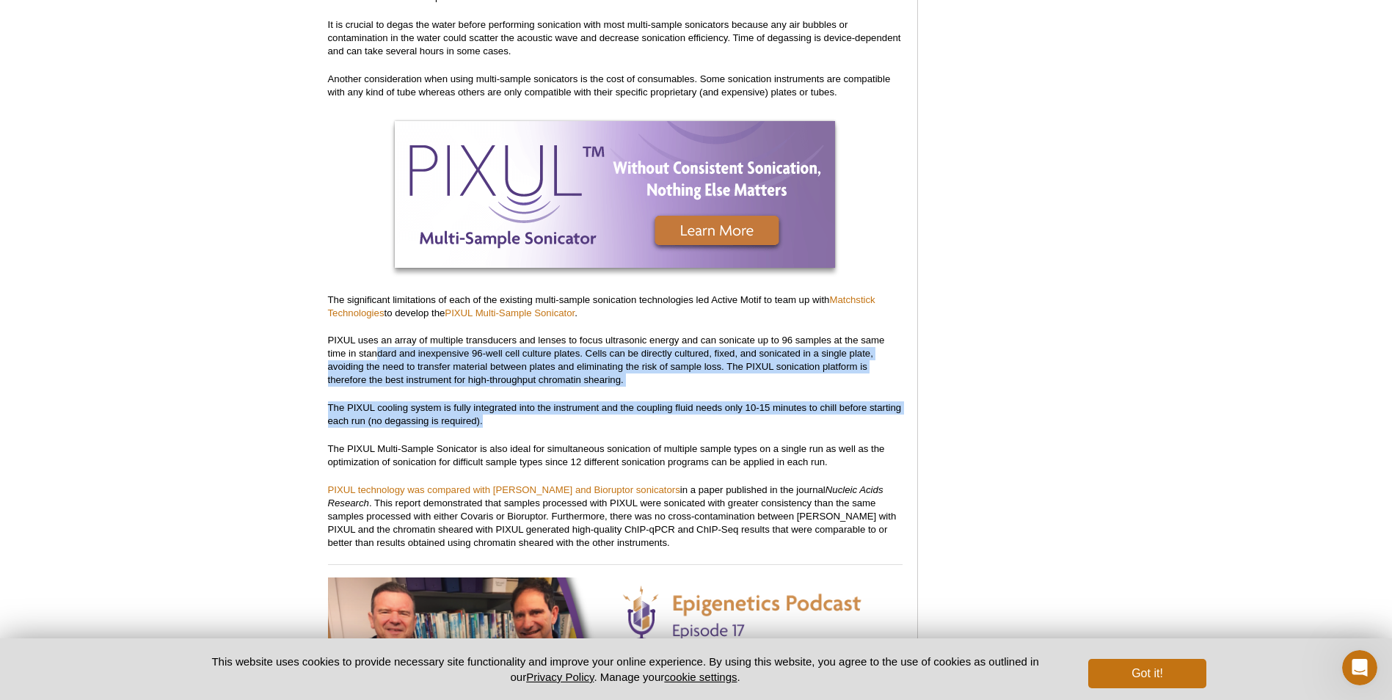
drag, startPoint x: 379, startPoint y: 335, endPoint x: 740, endPoint y: 412, distance: 368.4
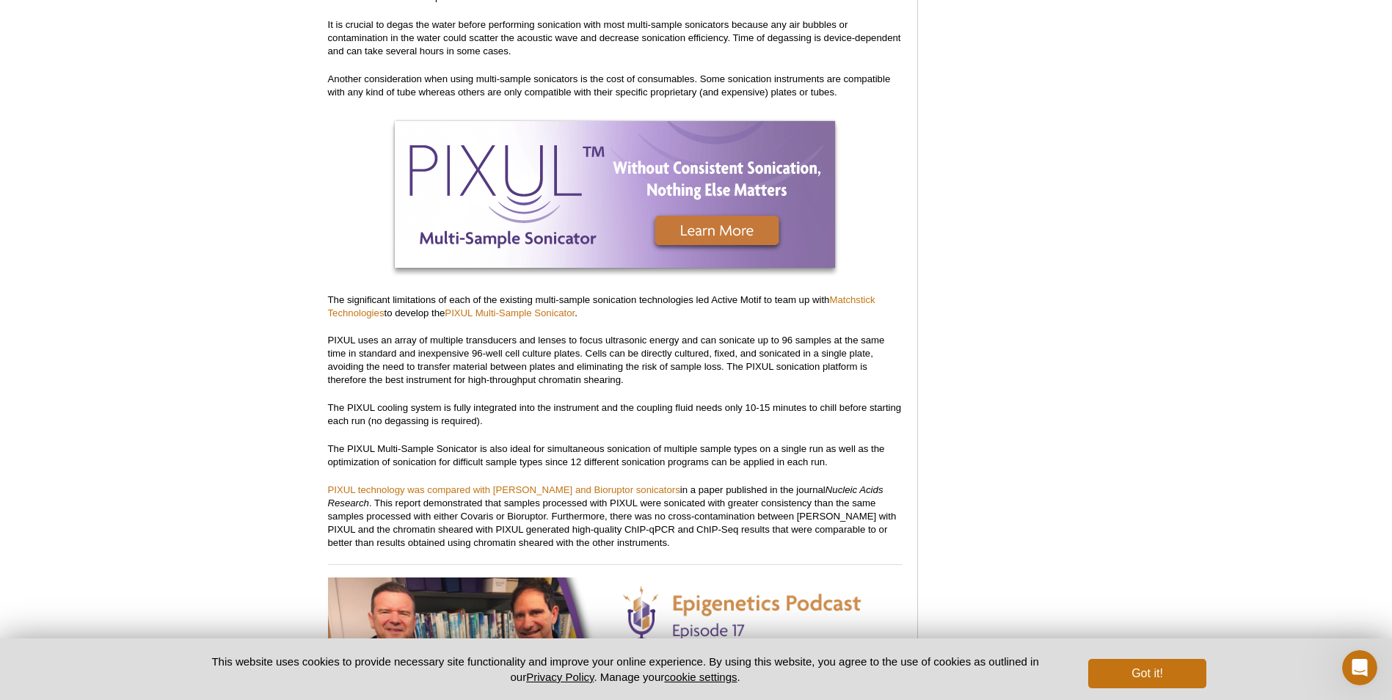
drag, startPoint x: 740, startPoint y: 412, endPoint x: 585, endPoint y: 422, distance: 155.2
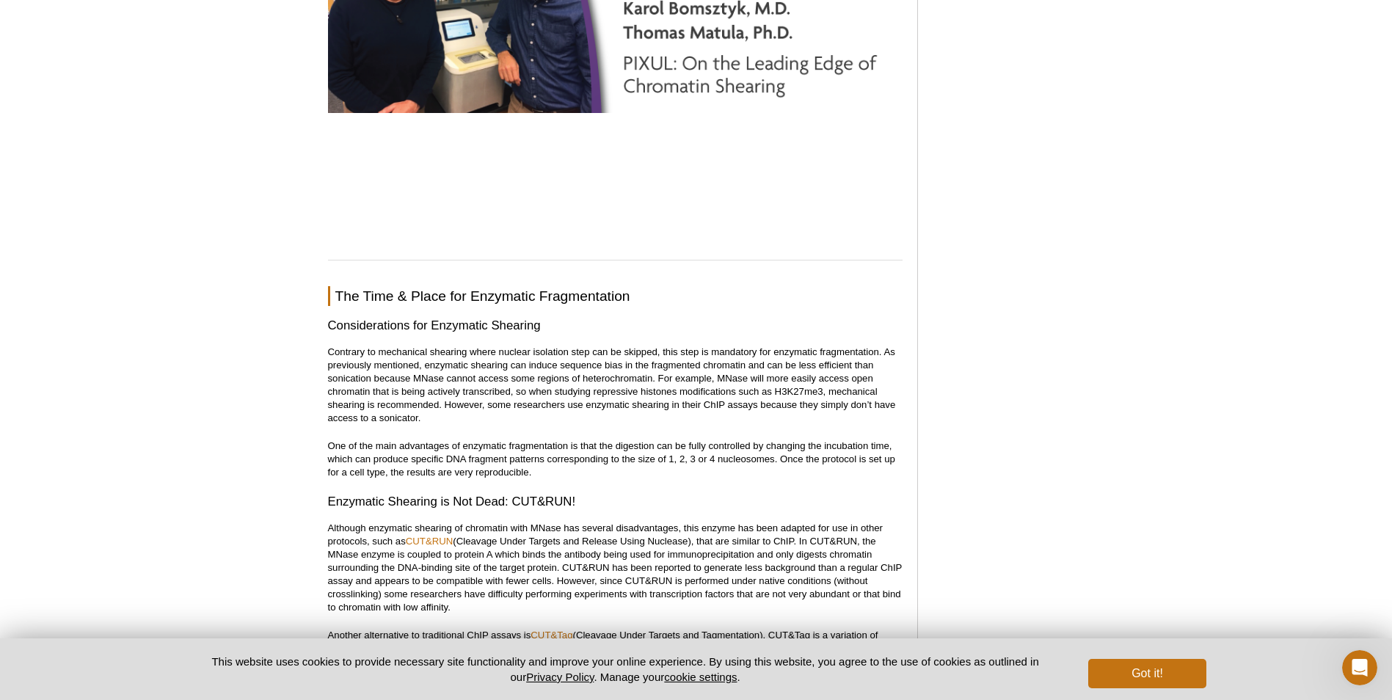
scroll to position [6180, 0]
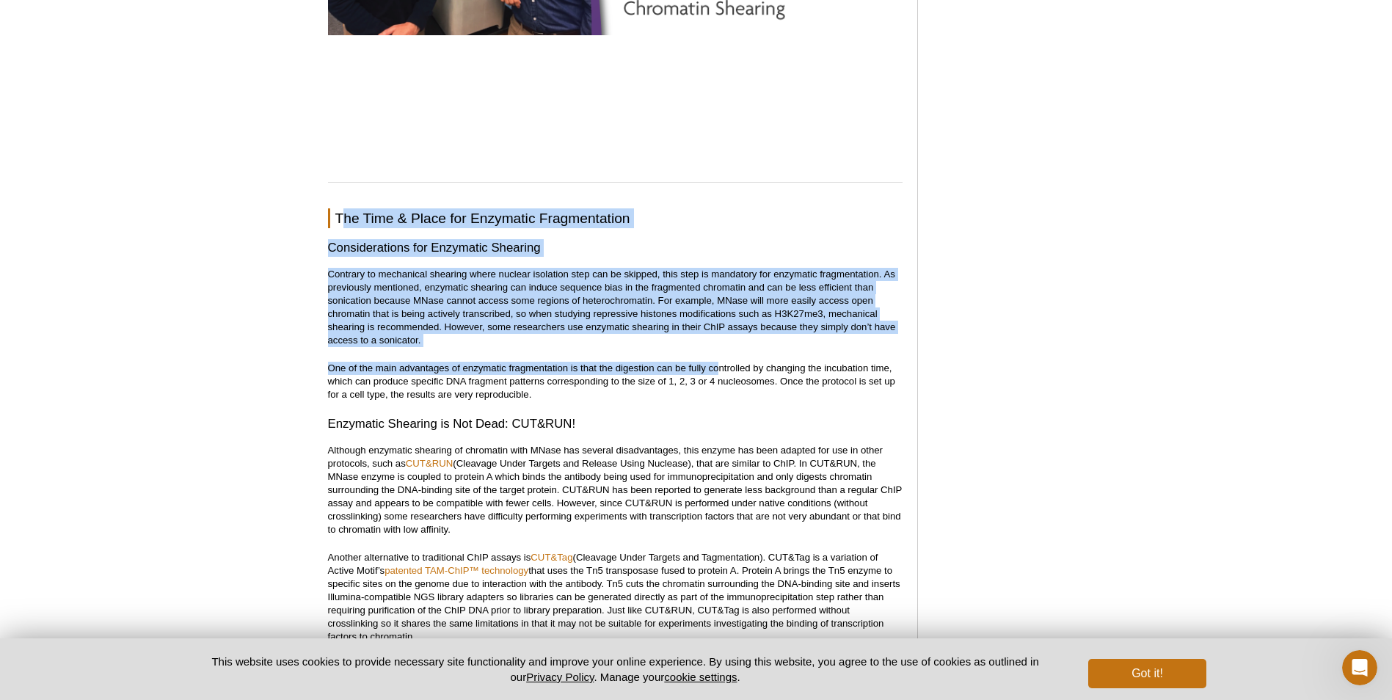
drag, startPoint x: 341, startPoint y: 203, endPoint x: 720, endPoint y: 383, distance: 420.2
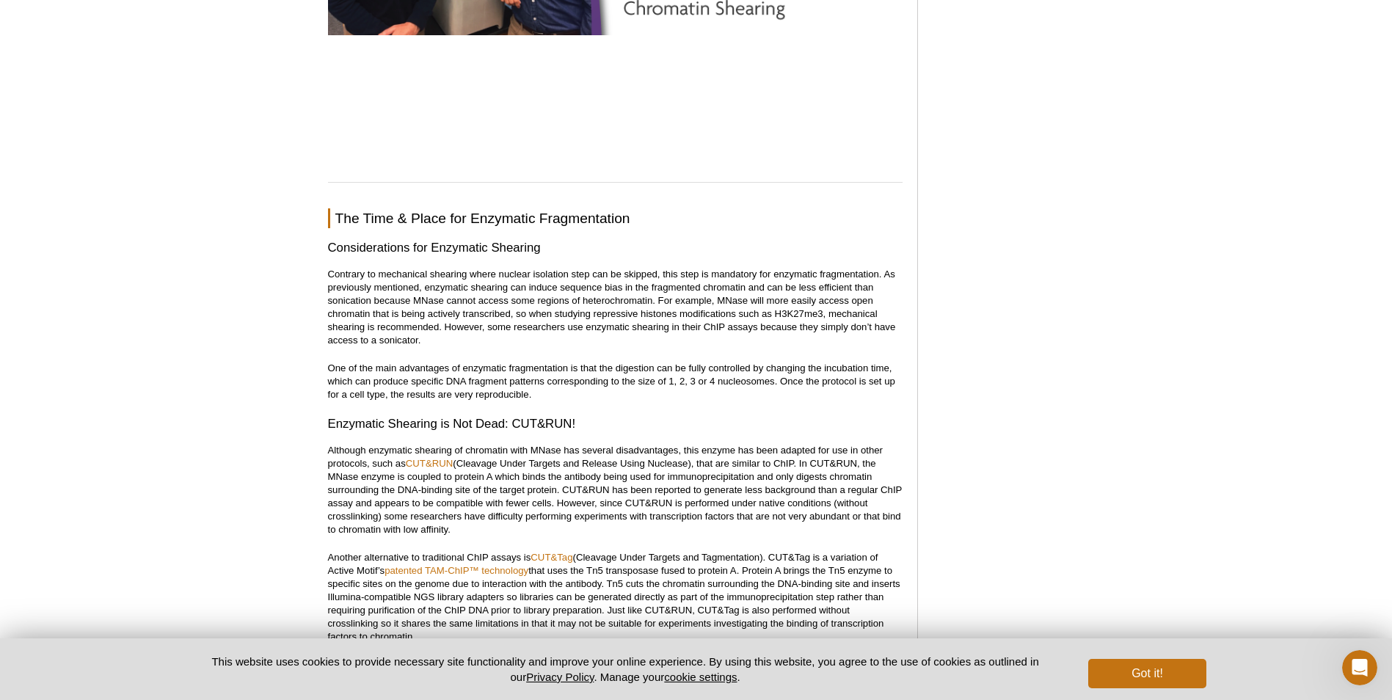
drag, startPoint x: 720, startPoint y: 383, endPoint x: 677, endPoint y: 404, distance: 47.9
click at [677, 415] on h3 "Enzymatic Shearing is Not Dead: CUT&RUN!" at bounding box center [615, 424] width 575 height 18
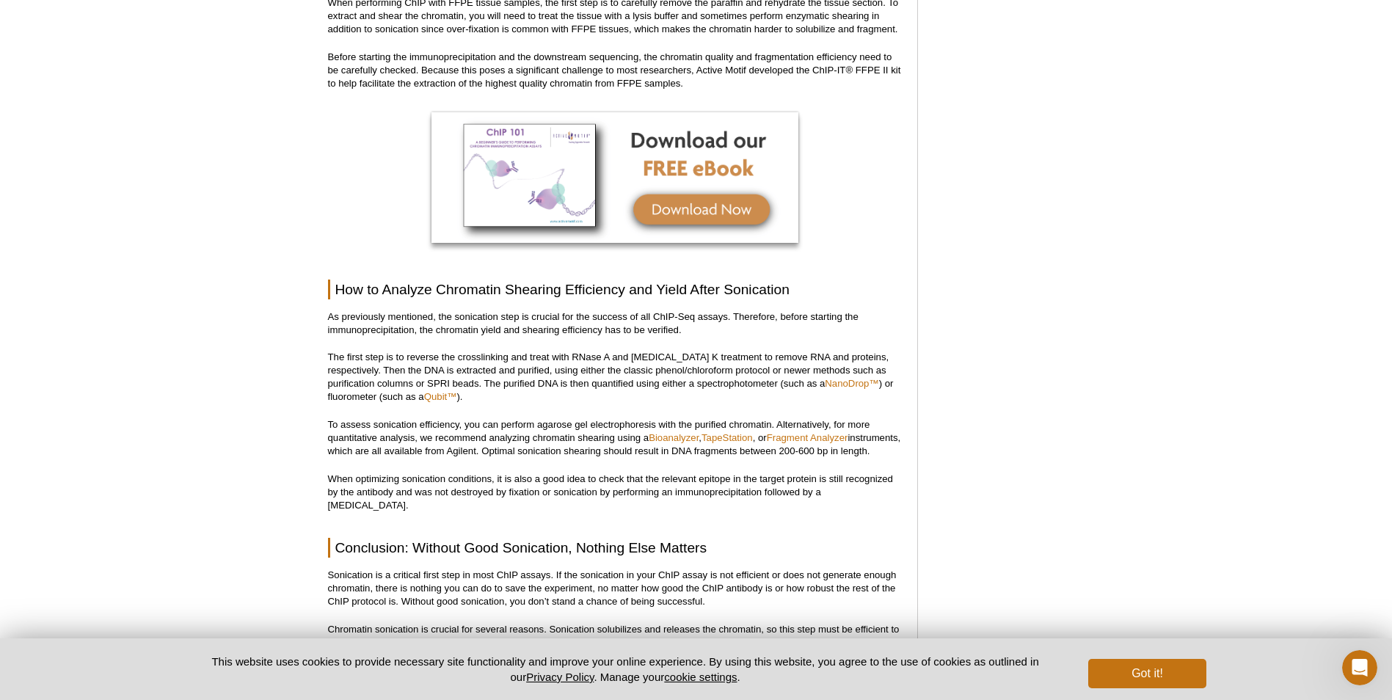
scroll to position [7721, 0]
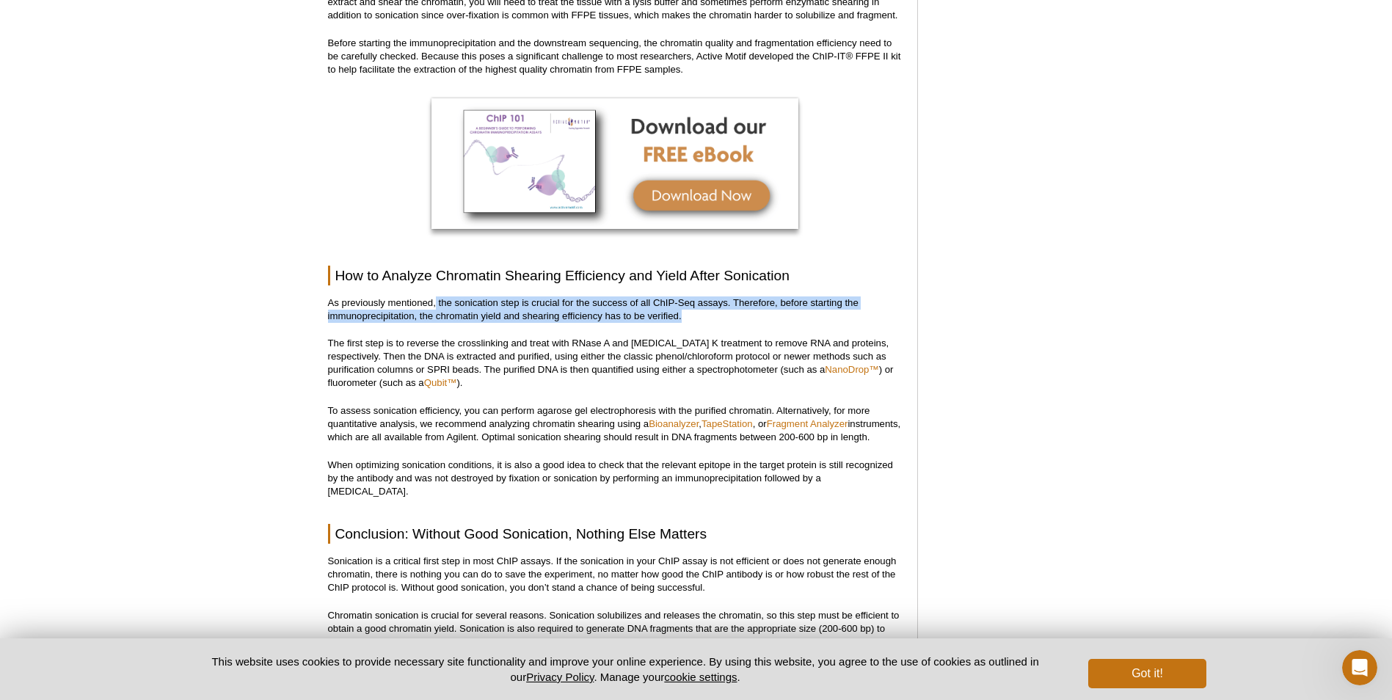
drag, startPoint x: 435, startPoint y: 295, endPoint x: 819, endPoint y: 297, distance: 384.6
click at [819, 297] on p "As previously mentioned, the sonication step is crucial for the success of all …" at bounding box center [615, 310] width 575 height 26
click at [824, 308] on p "As previously mentioned, the sonication step is crucial for the success of all …" at bounding box center [615, 310] width 575 height 26
drag, startPoint x: 656, startPoint y: 285, endPoint x: 420, endPoint y: 285, distance: 236.3
click at [420, 297] on p "As previously mentioned, the sonication step is crucial for the success of all …" at bounding box center [615, 310] width 575 height 26
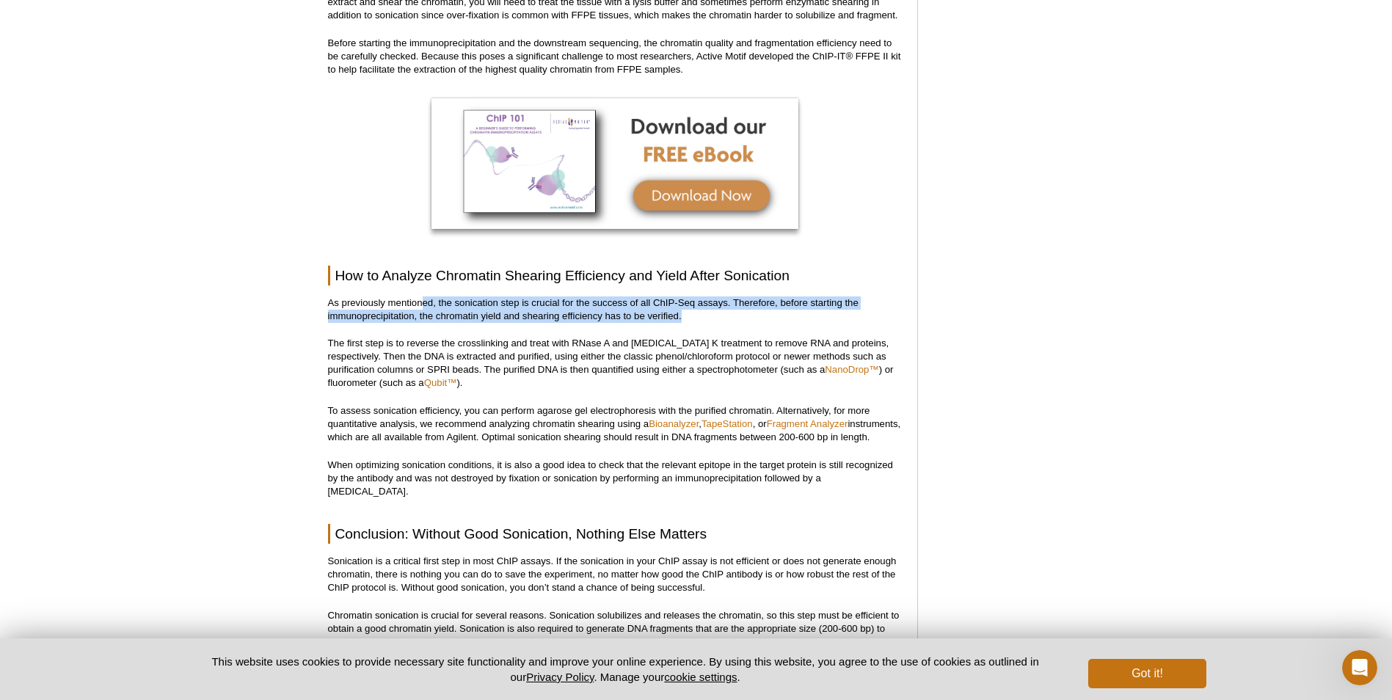
drag, startPoint x: 420, startPoint y: 285, endPoint x: 419, endPoint y: 299, distance: 14.0
click at [419, 299] on p "As previously mentioned, the sonication step is crucial for the success of all …" at bounding box center [615, 310] width 575 height 26
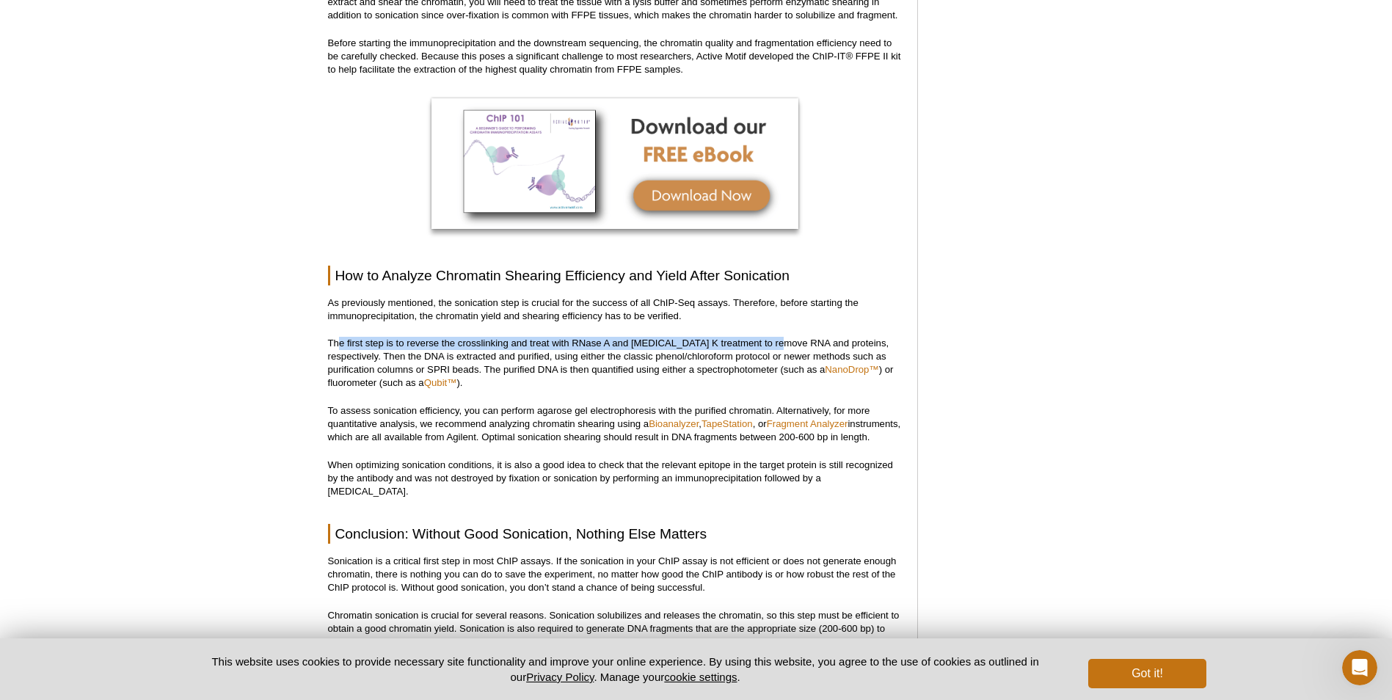
drag, startPoint x: 340, startPoint y: 324, endPoint x: 777, endPoint y: 334, distance: 437.6
click at [777, 337] on p "The first step is to reverse the crosslinking and treat with RNase A and [MEDIC…" at bounding box center [615, 363] width 575 height 53
drag, startPoint x: 777, startPoint y: 334, endPoint x: 658, endPoint y: 353, distance: 120.4
click at [658, 353] on p "The first step is to reverse the crosslinking and treat with RNase A and [MEDIC…" at bounding box center [615, 363] width 575 height 53
drag, startPoint x: 446, startPoint y: 342, endPoint x: 902, endPoint y: 341, distance: 455.8
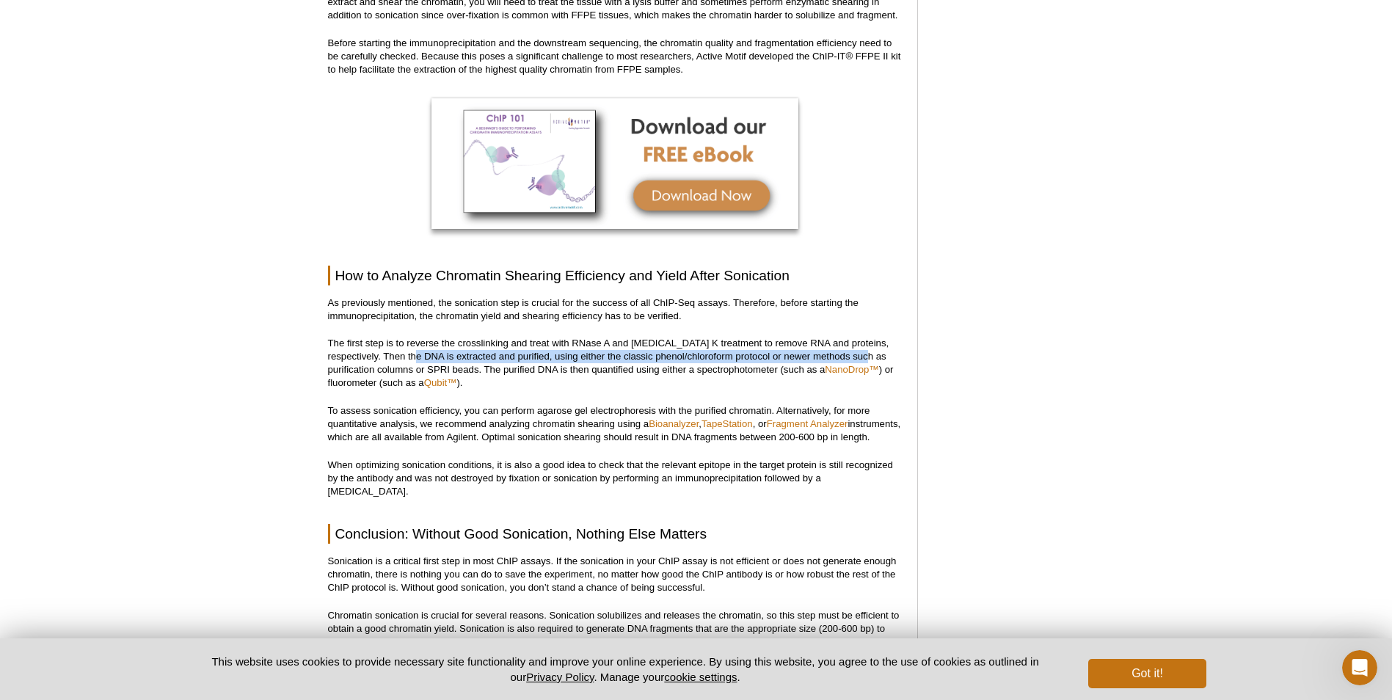
click at [902, 341] on p "The first step is to reverse the crosslinking and treat with RNase A and [MEDIC…" at bounding box center [615, 363] width 575 height 53
click at [580, 362] on p "The first step is to reverse the crosslinking and treat with RNase A and [MEDIC…" at bounding box center [615, 363] width 575 height 53
drag, startPoint x: 515, startPoint y: 357, endPoint x: 790, endPoint y: 356, distance: 275.2
click at [790, 356] on p "The first step is to reverse the crosslinking and treat with RNase A and [MEDIC…" at bounding box center [615, 363] width 575 height 53
drag, startPoint x: 790, startPoint y: 356, endPoint x: 747, endPoint y: 359, distance: 42.7
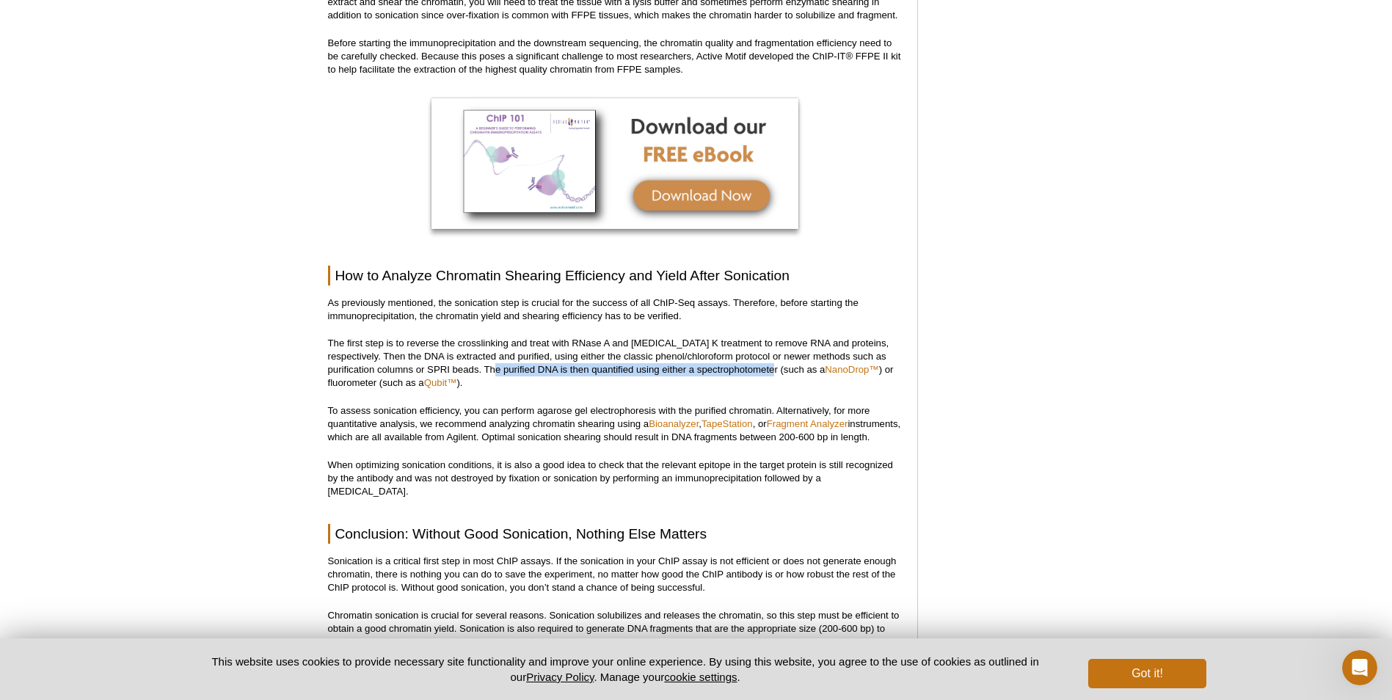
click at [747, 359] on p "The first step is to reverse the crosslinking and treat with RNase A and [MEDIC…" at bounding box center [615, 363] width 575 height 53
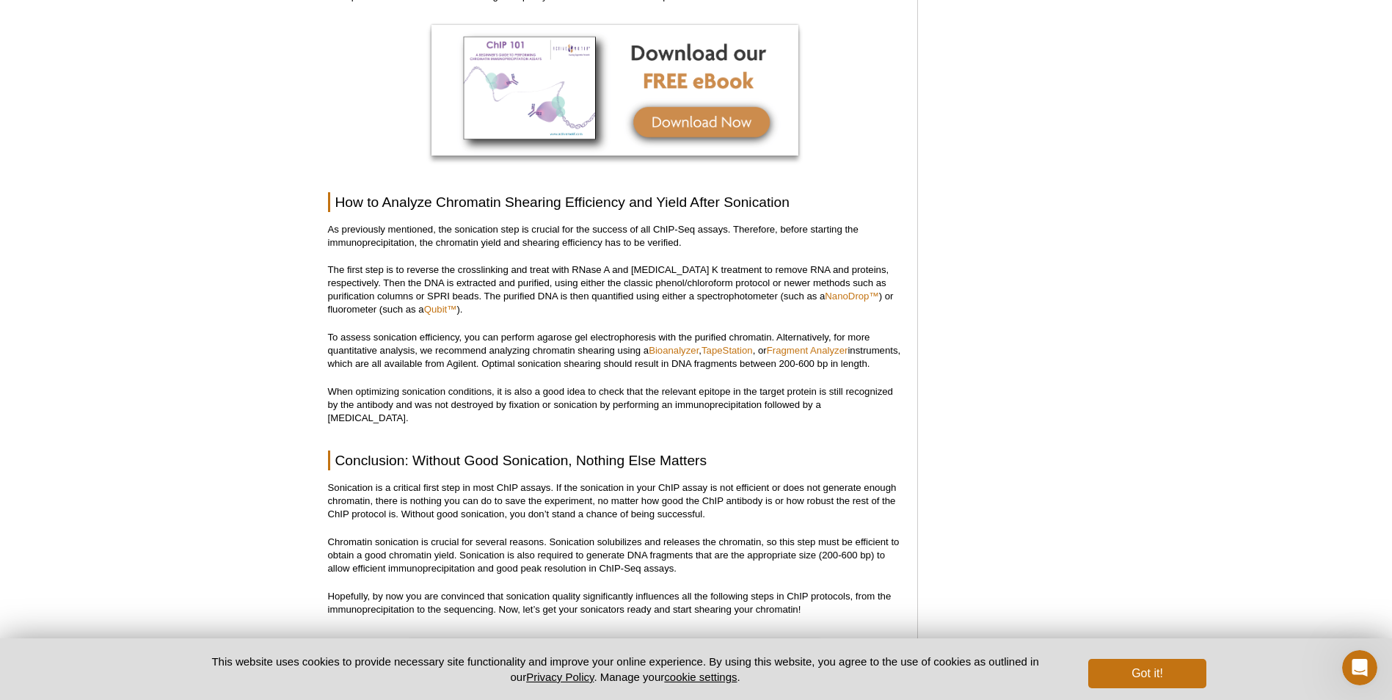
scroll to position [7868, 0]
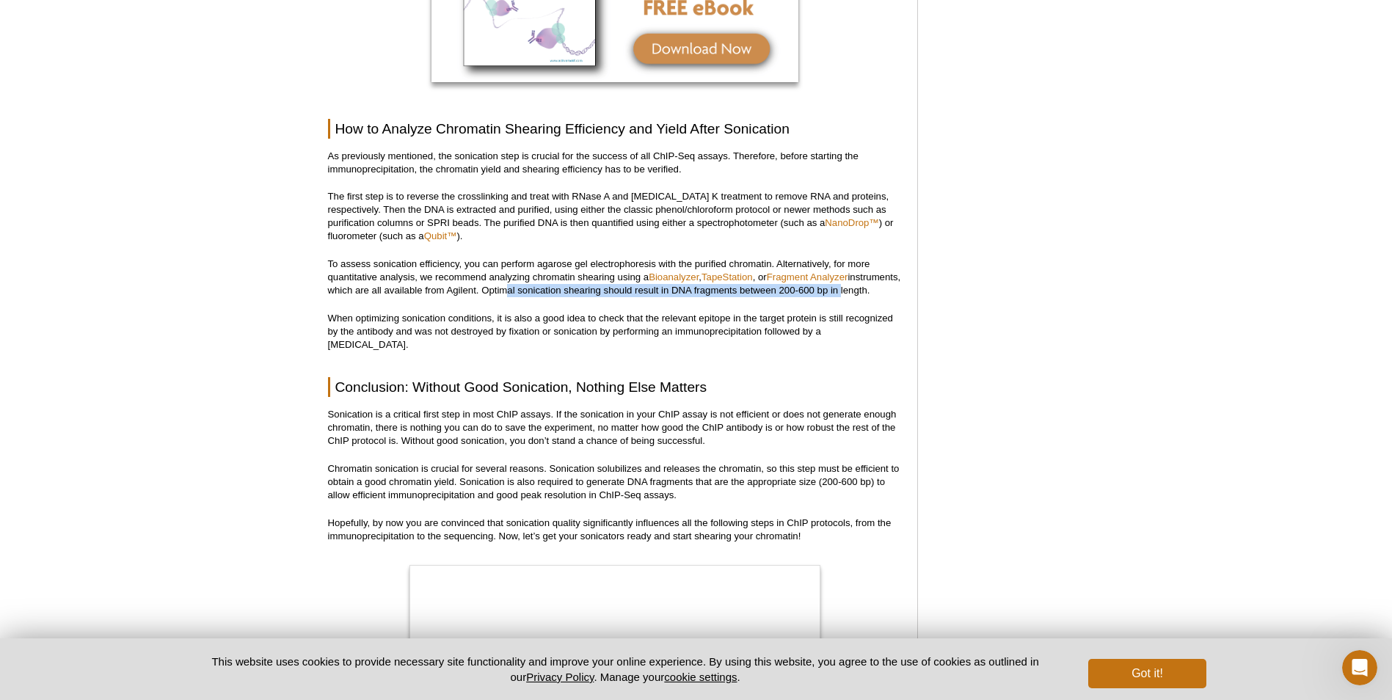
drag, startPoint x: 556, startPoint y: 280, endPoint x: 893, endPoint y: 276, distance: 336.2
click at [893, 276] on p "To assess sonication efficiency, you can perform agarose gel electrophoresis wi…" at bounding box center [615, 278] width 575 height 40
drag, startPoint x: 893, startPoint y: 276, endPoint x: 895, endPoint y: 283, distance: 7.7
click at [895, 283] on p "To assess sonication efficiency, you can perform agarose gel electrophoresis wi…" at bounding box center [615, 278] width 575 height 40
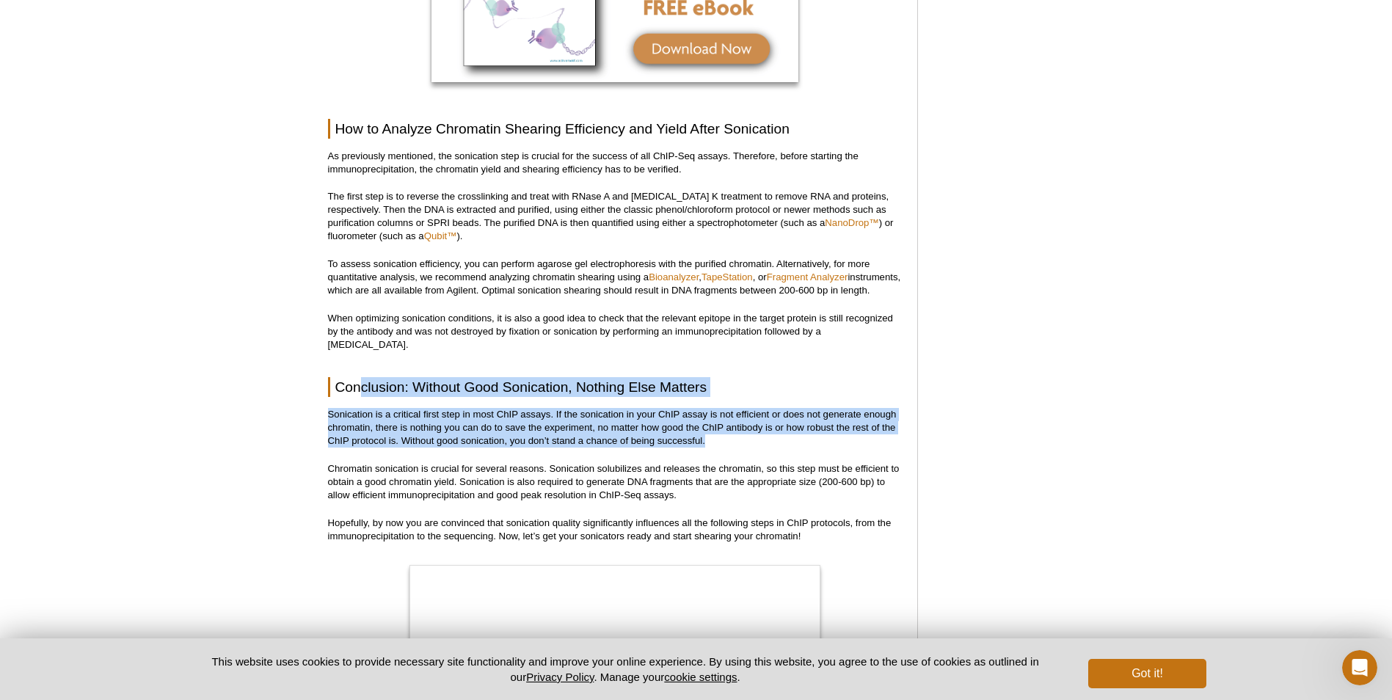
drag, startPoint x: 360, startPoint y: 362, endPoint x: 826, endPoint y: 431, distance: 470.4
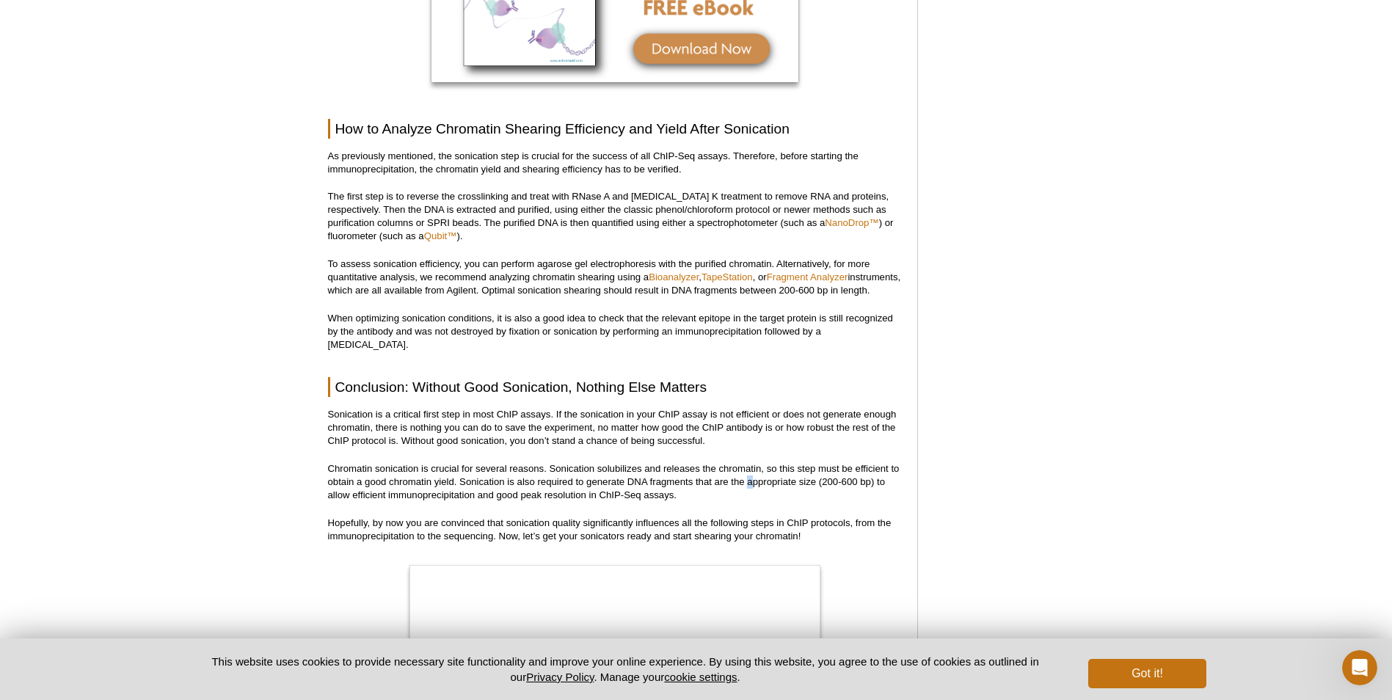
drag, startPoint x: 826, startPoint y: 431, endPoint x: 749, endPoint y: 473, distance: 87.4
click at [749, 473] on p "Chromatin sonication is crucial for several reasons. Sonication solubilizes and…" at bounding box center [615, 482] width 575 height 40
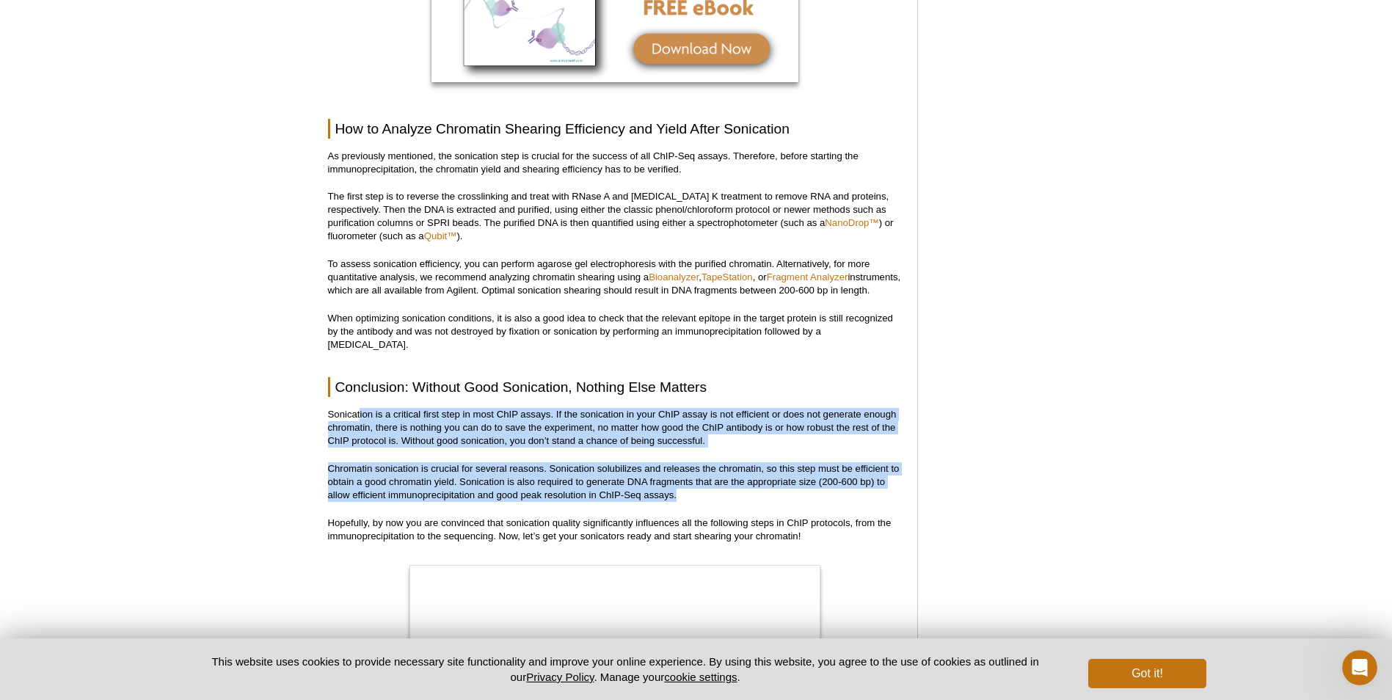
drag, startPoint x: 749, startPoint y: 473, endPoint x: 359, endPoint y: 397, distance: 397.9
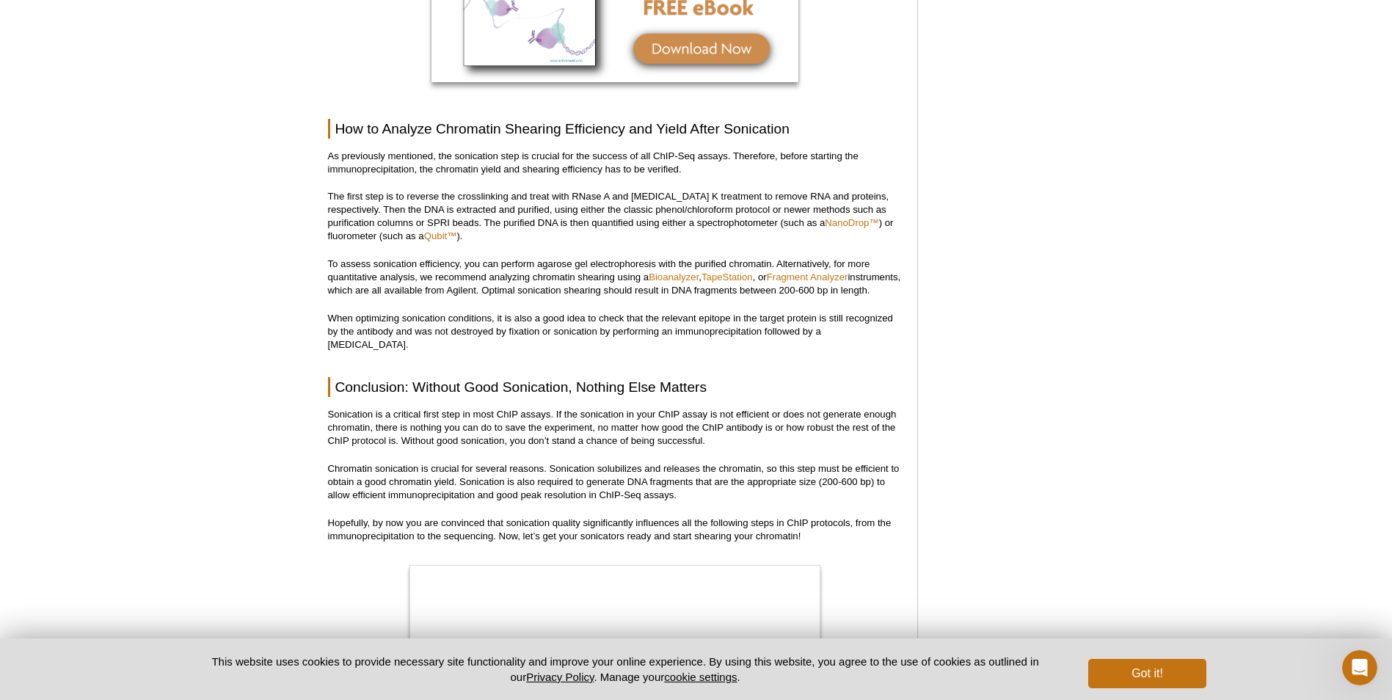
drag, startPoint x: 359, startPoint y: 397, endPoint x: 341, endPoint y: 398, distance: 18.4
click at [341, 408] on p "Sonication is a critical first step in most ChIP assays. If the sonication in y…" at bounding box center [615, 428] width 575 height 40
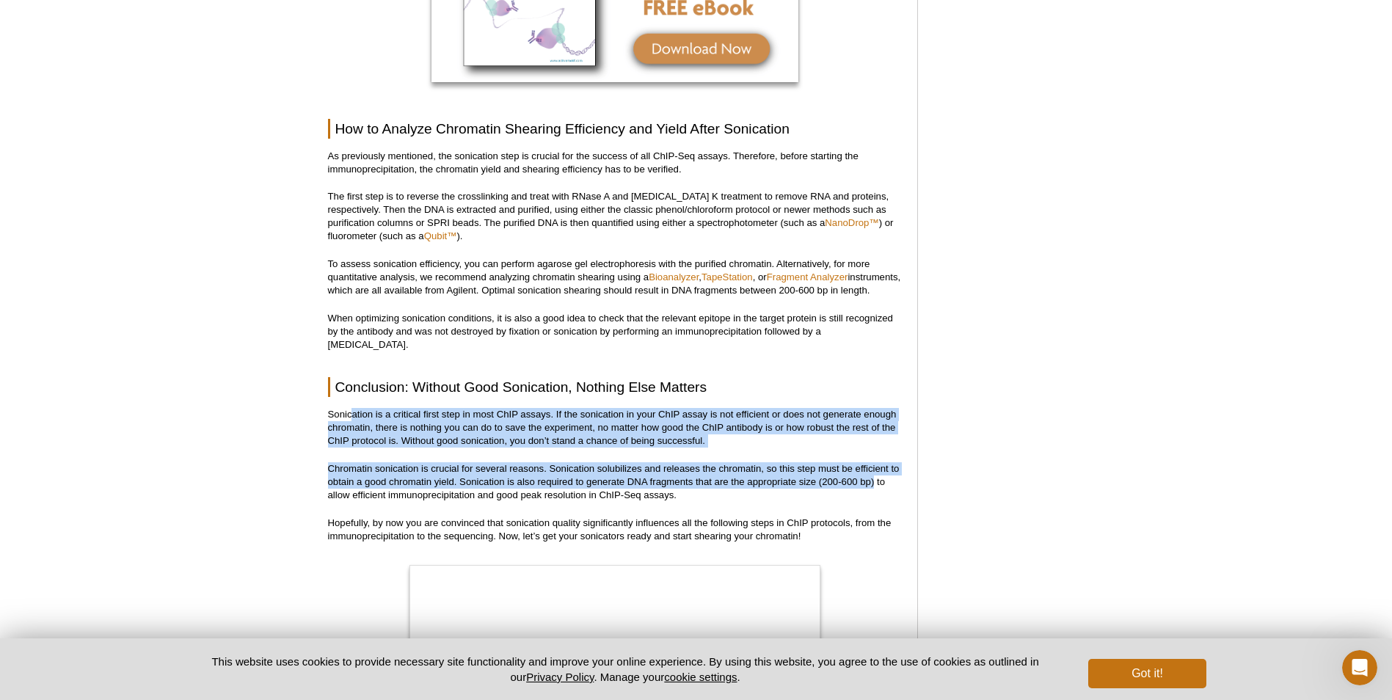
drag, startPoint x: 357, startPoint y: 396, endPoint x: 884, endPoint y: 466, distance: 531.7
drag, startPoint x: 884, startPoint y: 466, endPoint x: 541, endPoint y: 378, distance: 353.9
click at [547, 410] on p "Sonication is a critical first step in most ChIP assays. If the sonication in y…" at bounding box center [615, 428] width 575 height 40
